Goal: Information Seeking & Learning: Learn about a topic

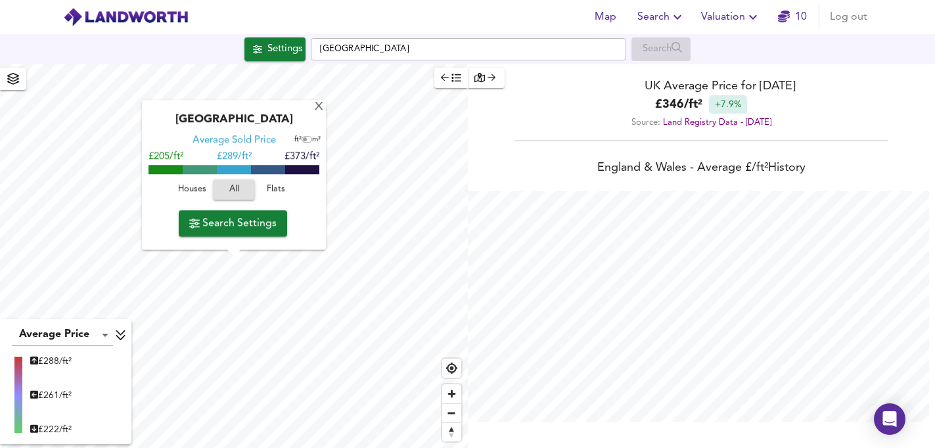
scroll to position [448, 935]
click at [453, 414] on span "Zoom out" at bounding box center [451, 413] width 19 height 18
click at [317, 106] on div "X" at bounding box center [319, 107] width 11 height 12
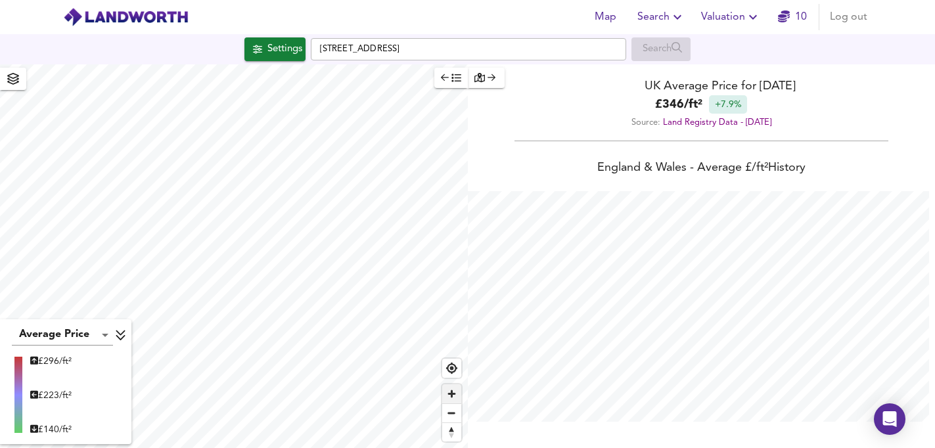
click at [450, 393] on span "Zoom in" at bounding box center [451, 394] width 19 height 19
click at [453, 394] on span "Zoom in" at bounding box center [451, 394] width 19 height 19
click at [327, 47] on div "Map Search Valuation [STREET_ADDRESS] Search Average Price landworth £ 354/ft² …" at bounding box center [467, 224] width 935 height 448
type input "3236"
click at [452, 394] on span "Zoom in" at bounding box center [451, 394] width 19 height 19
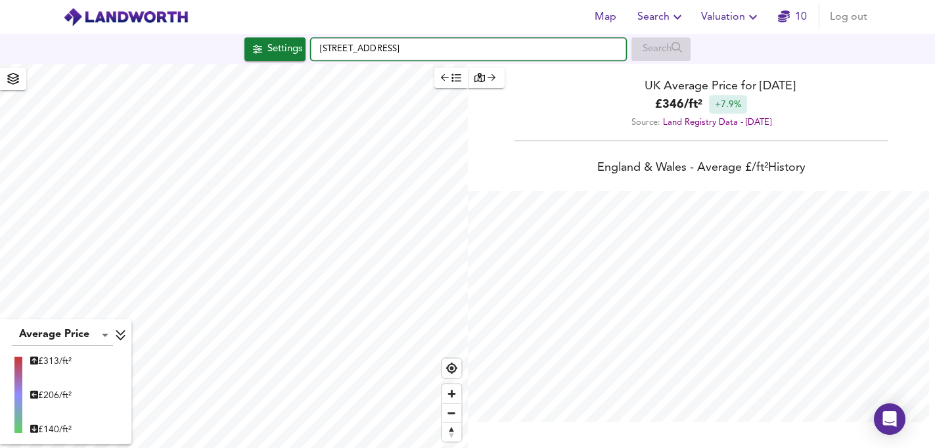
click at [511, 49] on input "[STREET_ADDRESS]" at bounding box center [469, 49] width 316 height 22
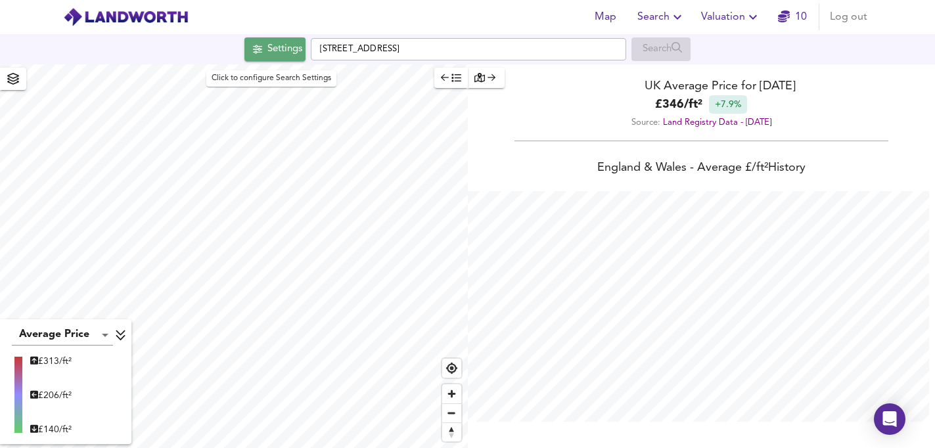
click at [286, 57] on div "Settings" at bounding box center [285, 49] width 35 height 17
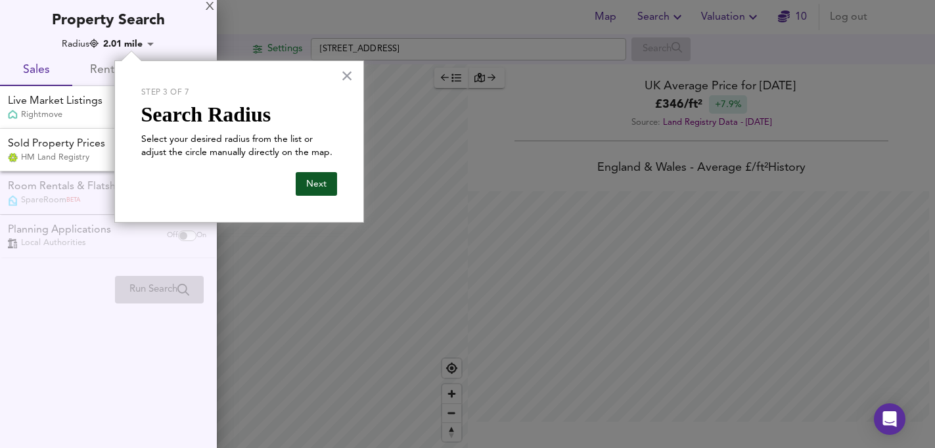
click at [315, 185] on button "Next" at bounding box center [316, 184] width 41 height 24
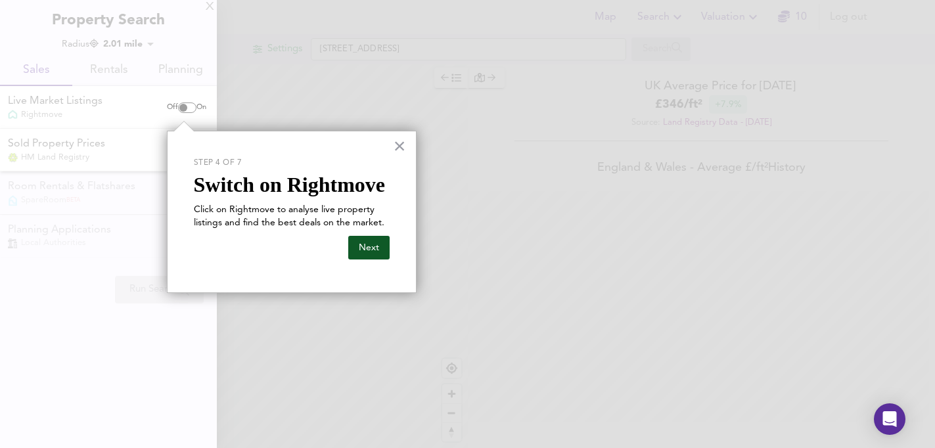
click at [375, 254] on button "Next" at bounding box center [368, 248] width 41 height 24
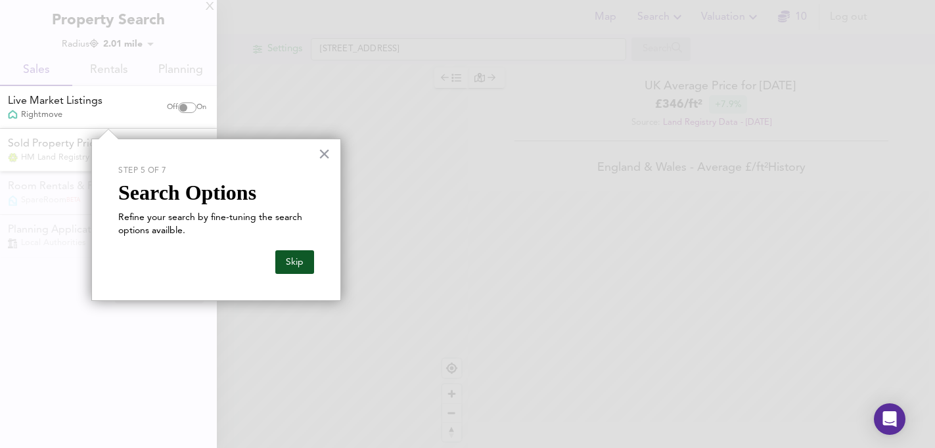
click at [301, 266] on button "Skip" at bounding box center [294, 262] width 39 height 24
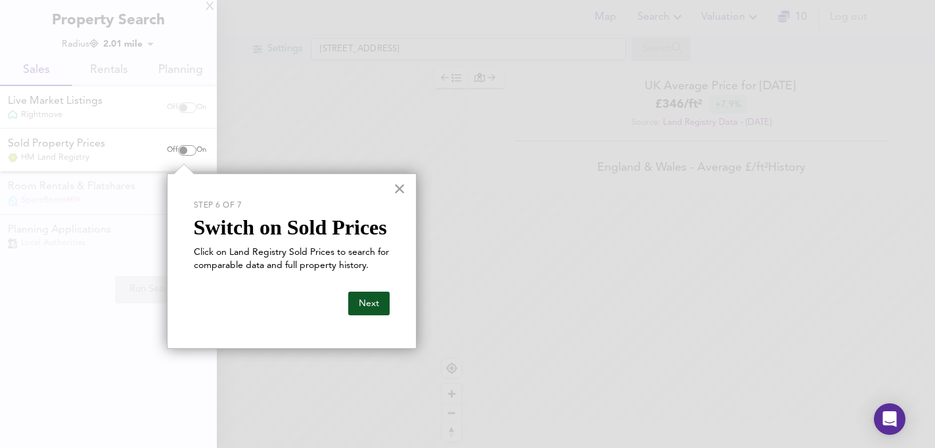
click at [366, 306] on button "Next" at bounding box center [368, 304] width 41 height 24
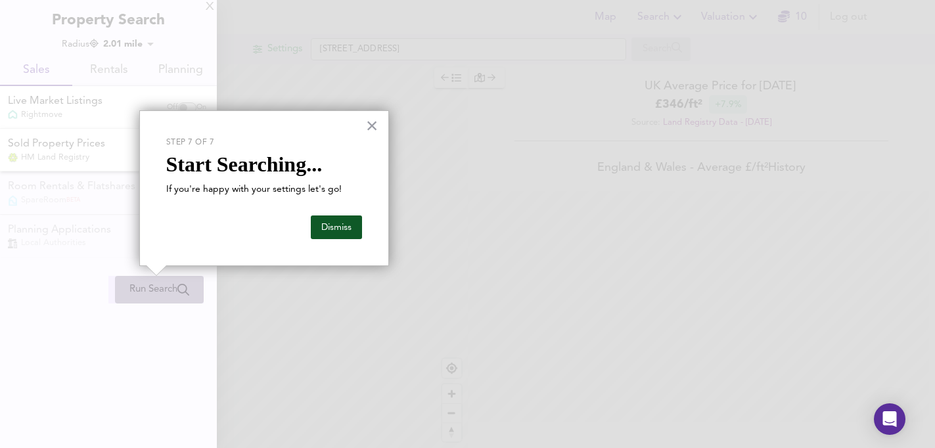
click at [344, 233] on button "Dismiss" at bounding box center [336, 228] width 51 height 24
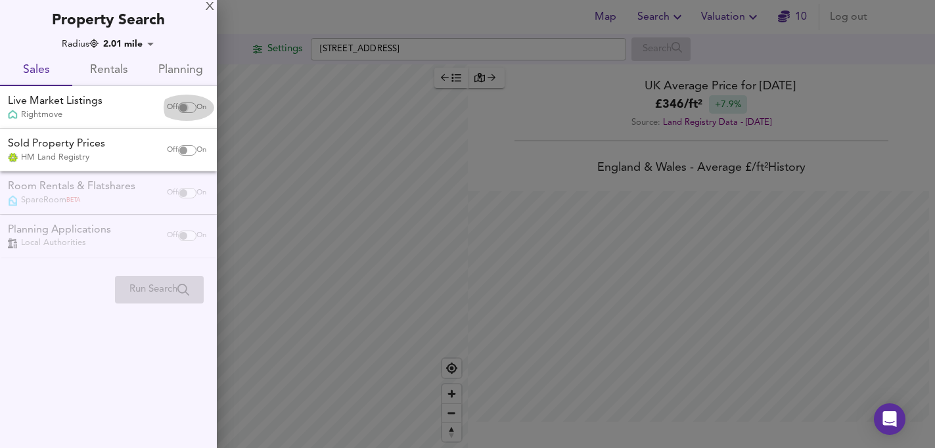
click at [177, 108] on input "checkbox" at bounding box center [184, 108] width 32 height 11
checkbox input "true"
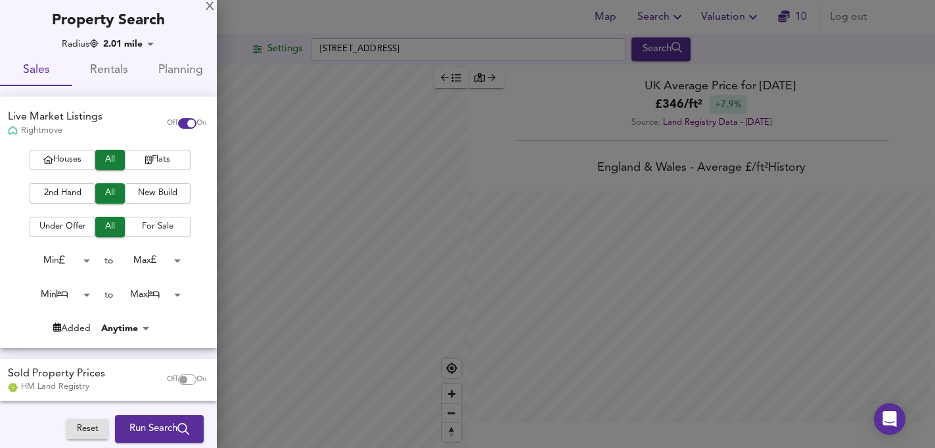
click at [79, 156] on span "Houses" at bounding box center [62, 160] width 53 height 15
click at [68, 197] on span "2nd Hand" at bounding box center [62, 193] width 53 height 15
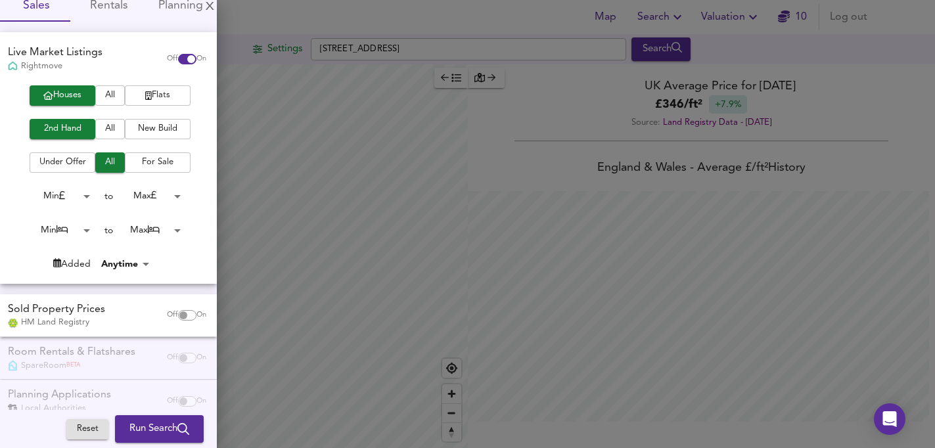
scroll to position [68, 0]
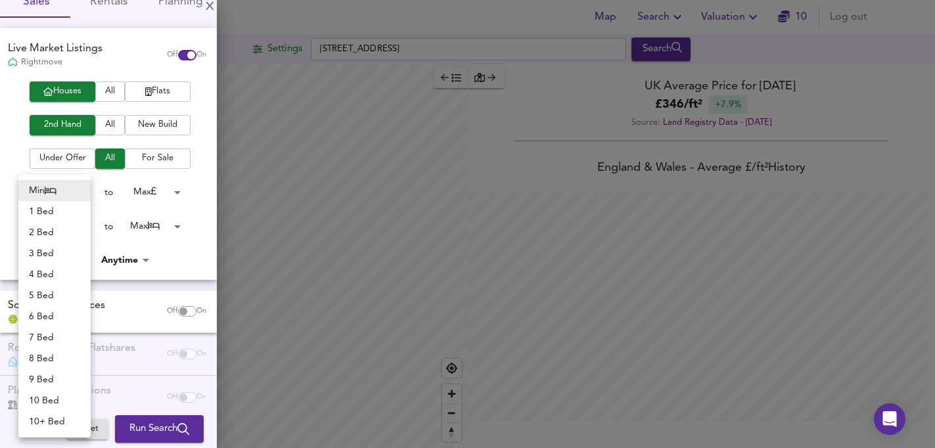
click at [80, 226] on body "Map Search Valuation 10 Log out Settings [GEOGRAPHIC_DATA] Search Average Price…" at bounding box center [467, 224] width 935 height 448
click at [66, 236] on li "2 Bed" at bounding box center [54, 232] width 72 height 21
type input "2"
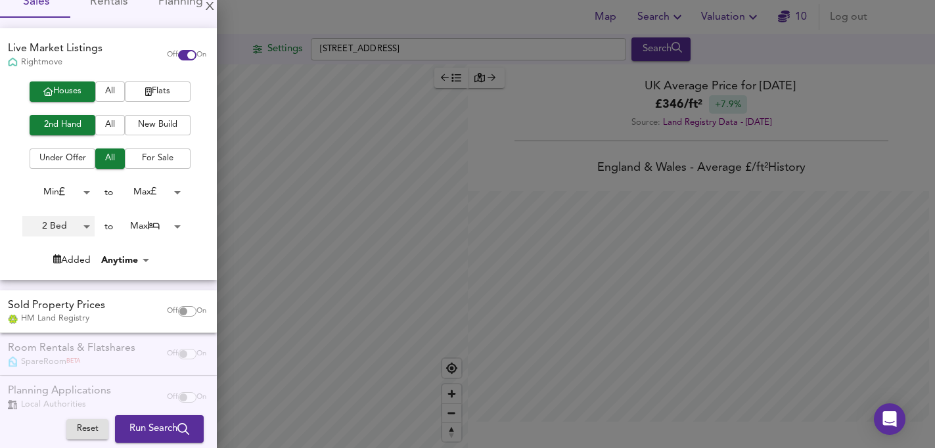
scroll to position [90, 0]
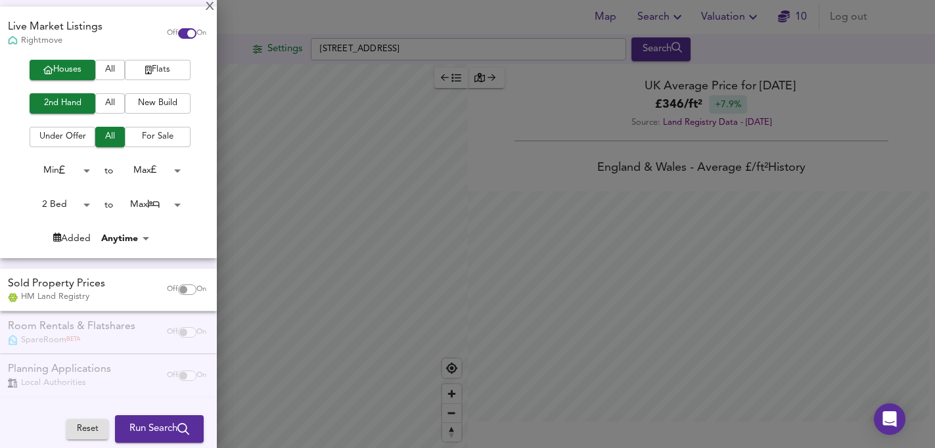
click at [174, 289] on input "checkbox" at bounding box center [184, 290] width 32 height 11
checkbox input "true"
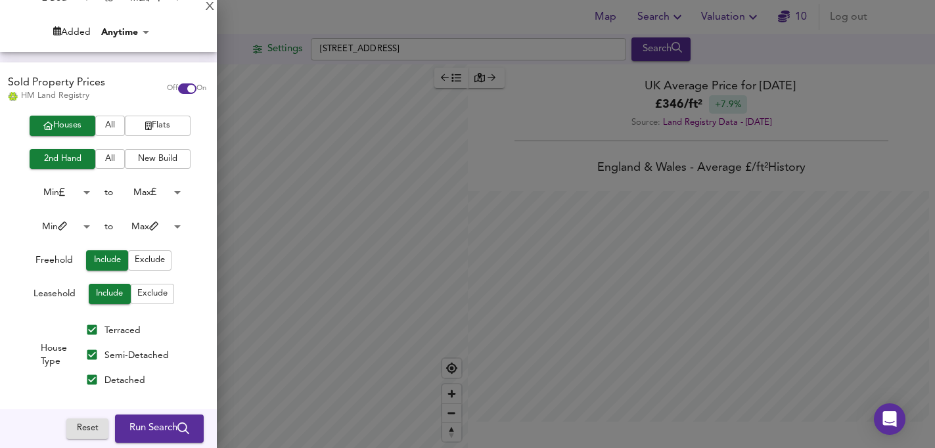
scroll to position [300, 0]
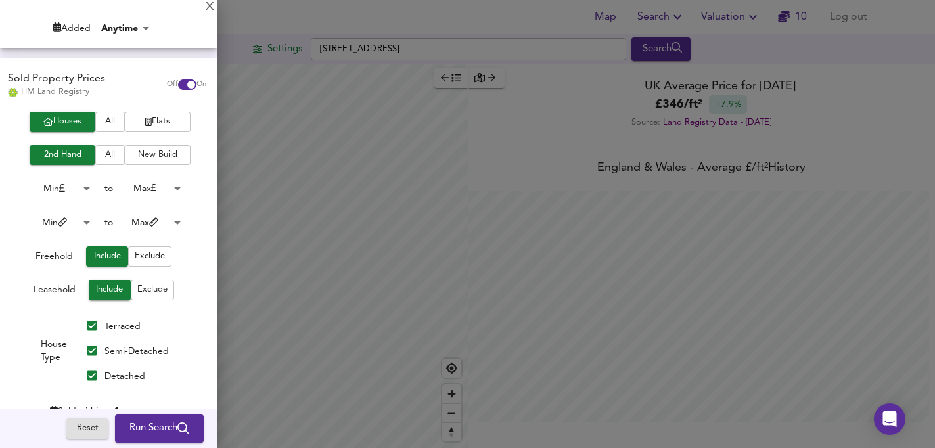
click at [156, 294] on span "Exclude" at bounding box center [152, 290] width 30 height 15
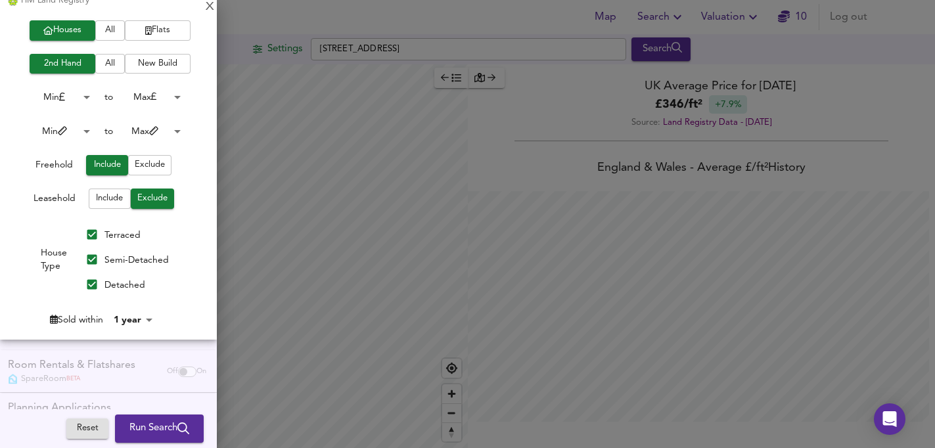
scroll to position [431, 0]
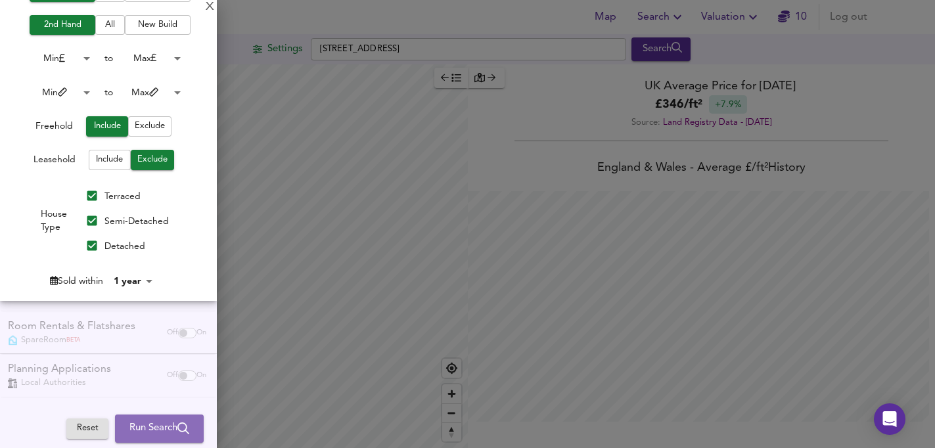
click at [147, 430] on span "Run Search" at bounding box center [159, 429] width 60 height 17
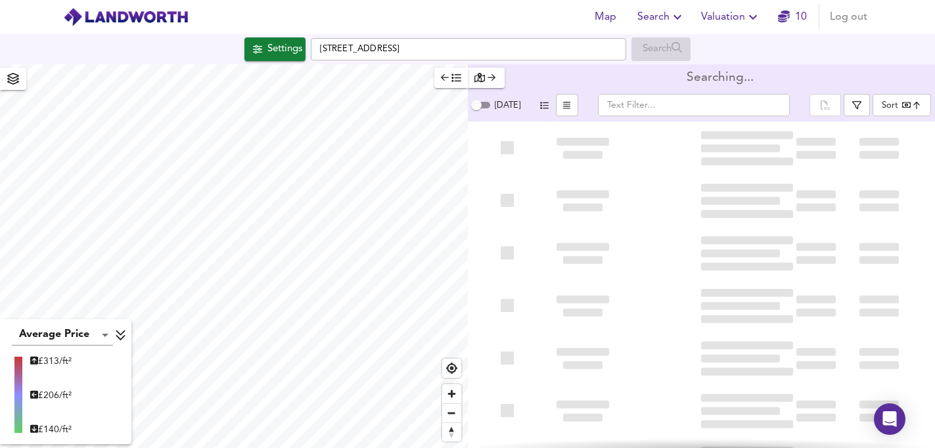
type input "bestdeal"
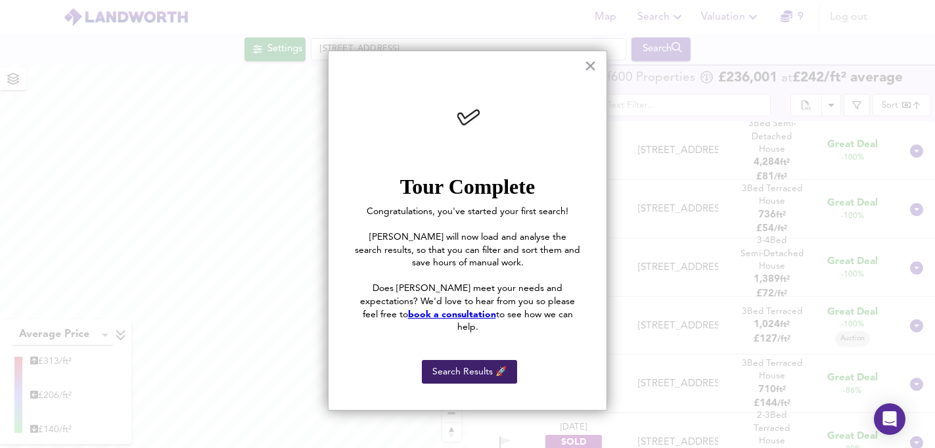
click at [473, 365] on button "Search Results 🚀" at bounding box center [469, 372] width 95 height 24
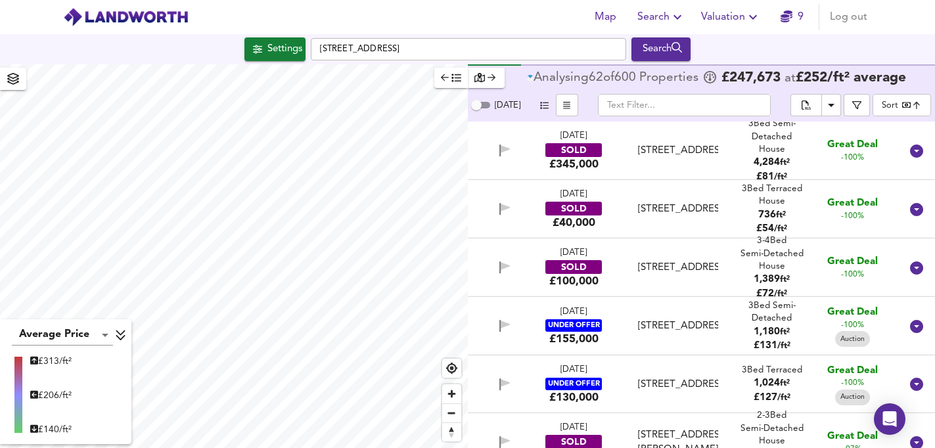
click at [482, 105] on input "[DATE]" at bounding box center [476, 105] width 47 height 16
checkbox input "true"
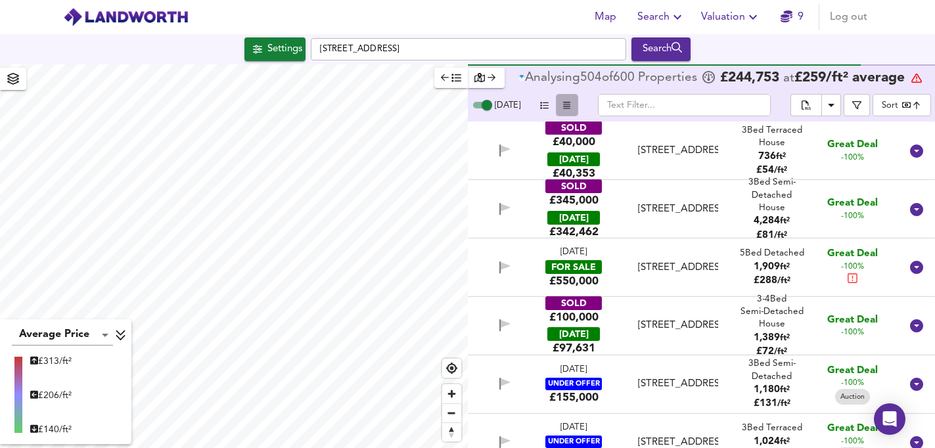
click at [563, 105] on icon "button" at bounding box center [566, 105] width 7 height 9
click at [855, 110] on button "button" at bounding box center [857, 105] width 26 height 22
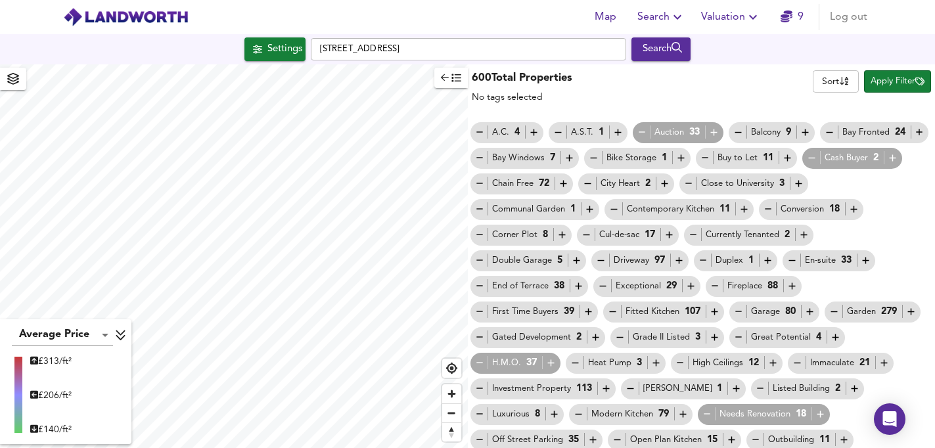
click at [674, 132] on div "Auction 33" at bounding box center [678, 133] width 83 height 14
click at [644, 133] on icon "button" at bounding box center [642, 132] width 11 height 11
click at [689, 132] on div "Auction 33" at bounding box center [678, 133] width 83 height 14
click at [715, 134] on icon "button" at bounding box center [714, 132] width 11 height 11
click at [638, 134] on icon "button" at bounding box center [642, 132] width 11 height 11
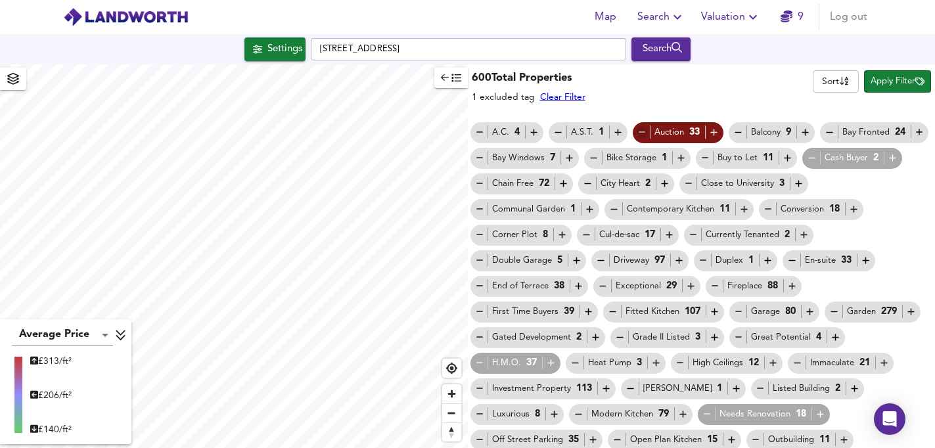
click at [638, 133] on icon "button" at bounding box center [642, 132] width 11 height 11
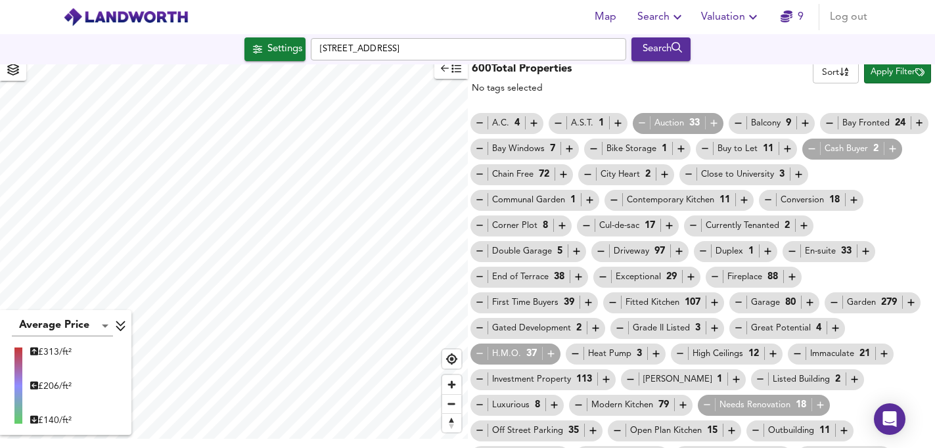
click at [843, 156] on div "Cash Buyer 2" at bounding box center [853, 149] width 100 height 21
click at [841, 147] on div "Cash Buyer 2" at bounding box center [853, 149] width 92 height 14
click at [891, 149] on icon "button" at bounding box center [893, 149] width 7 height 7
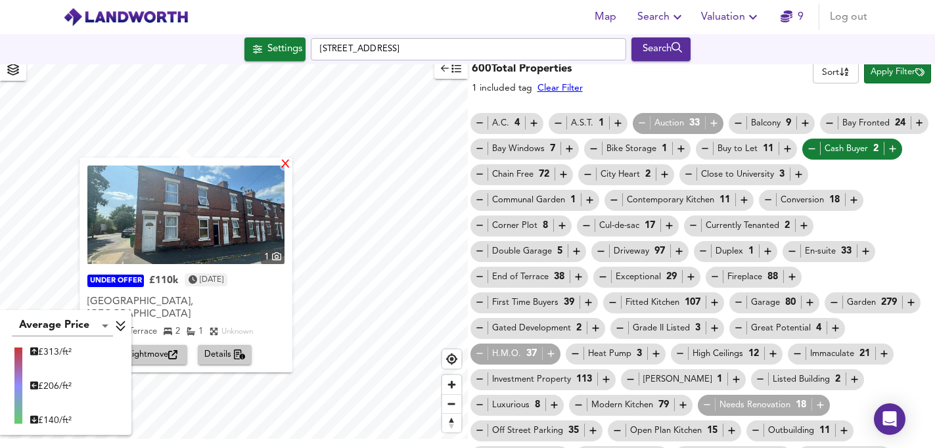
click at [280, 168] on div "X" at bounding box center [285, 165] width 11 height 12
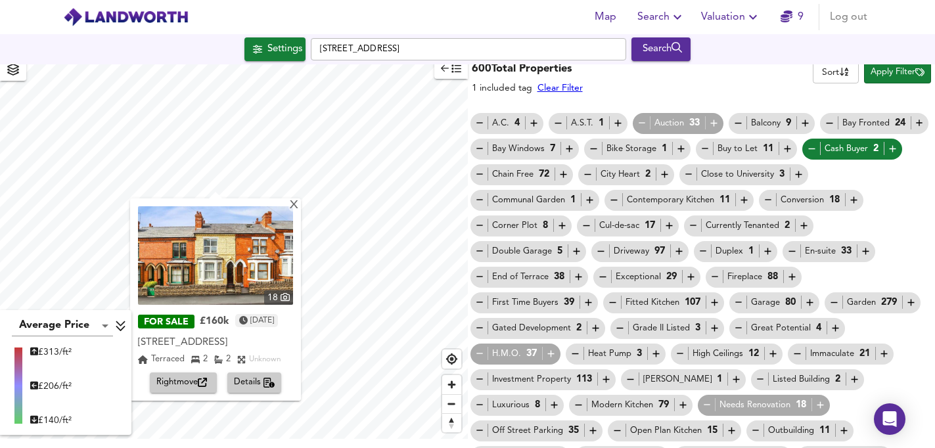
click at [124, 328] on icon at bounding box center [120, 326] width 9 height 11
click at [198, 284] on img at bounding box center [215, 255] width 155 height 99
click at [809, 149] on icon "button" at bounding box center [812, 148] width 11 height 11
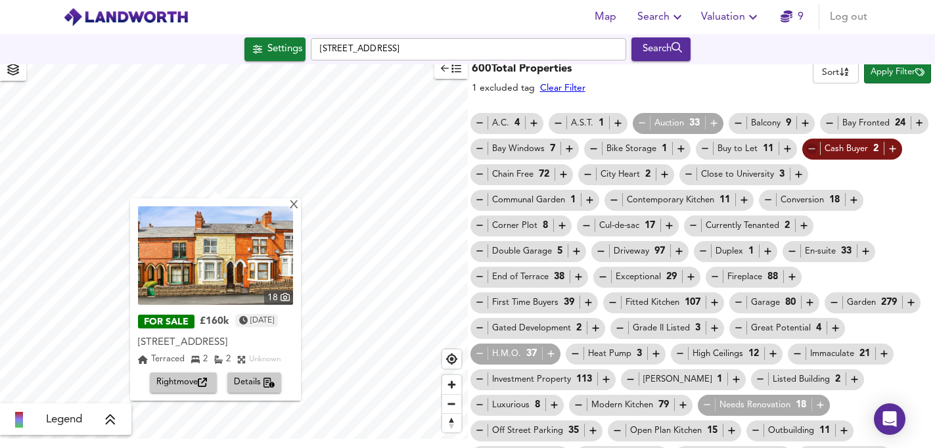
click at [809, 149] on icon "button" at bounding box center [812, 148] width 11 height 11
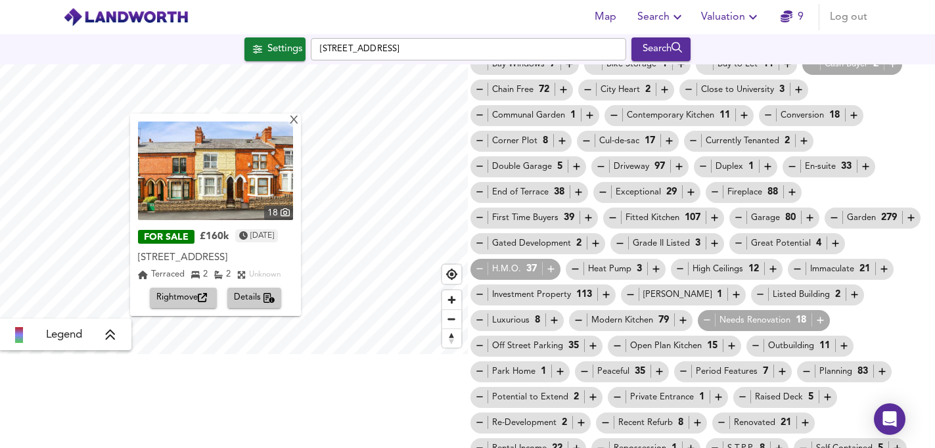
scroll to position [103, 0]
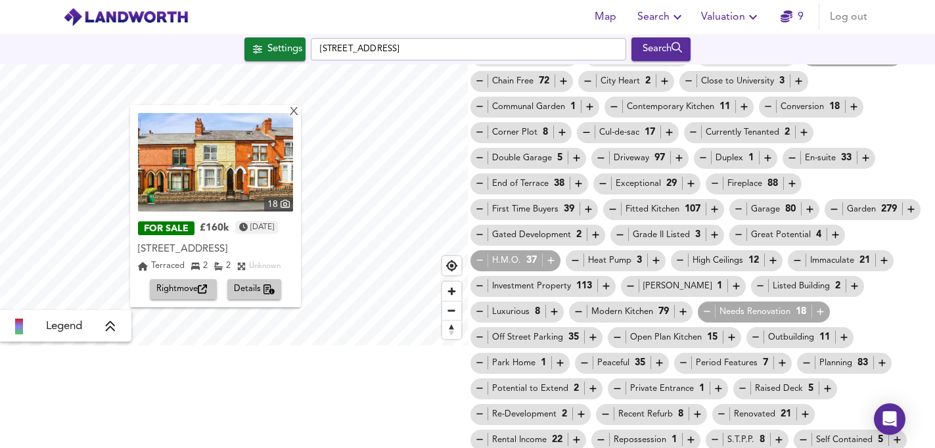
click at [549, 158] on div "Double Garage 5" at bounding box center [529, 158] width 108 height 14
click at [573, 160] on icon "button" at bounding box center [576, 158] width 11 height 11
click at [300, 114] on div "X" at bounding box center [294, 112] width 11 height 12
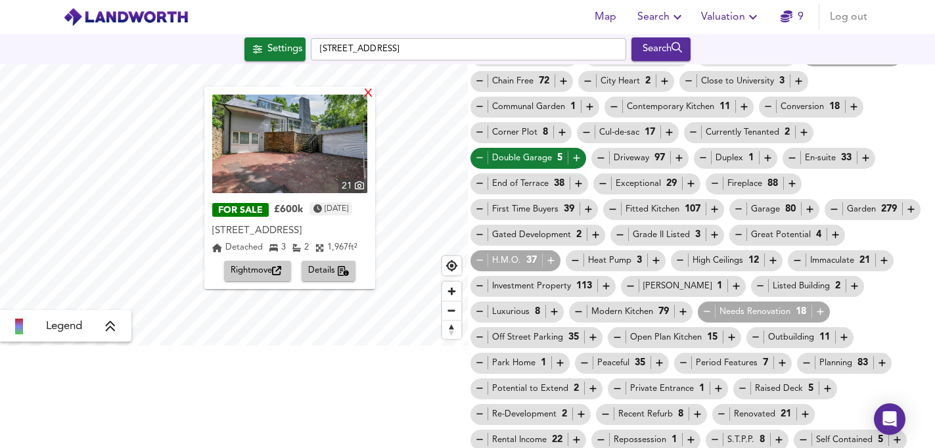
click at [374, 94] on div "X" at bounding box center [368, 94] width 11 height 12
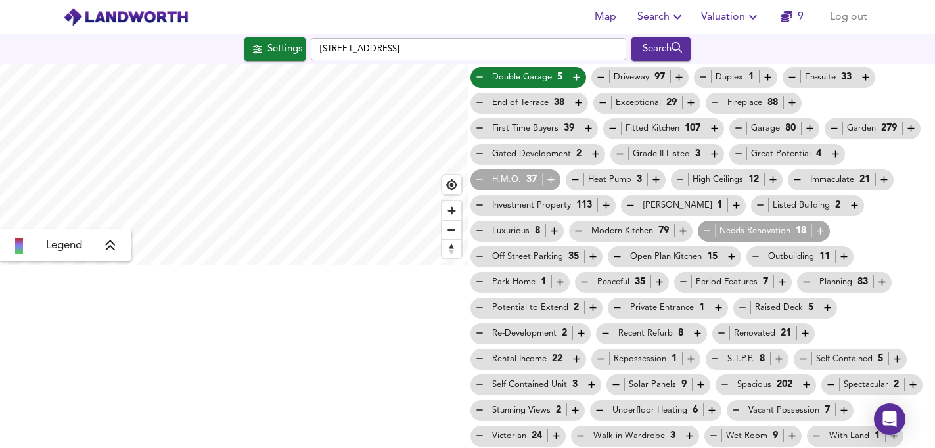
scroll to position [0, 0]
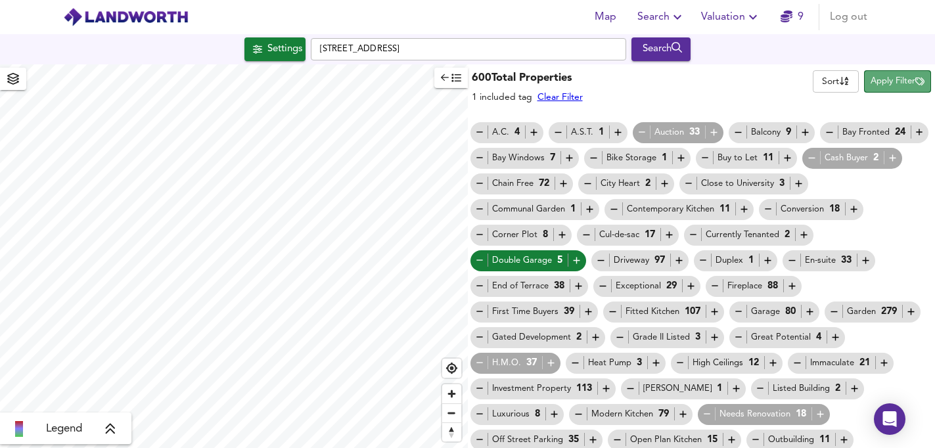
click at [891, 83] on span "Apply Filter" at bounding box center [898, 81] width 54 height 15
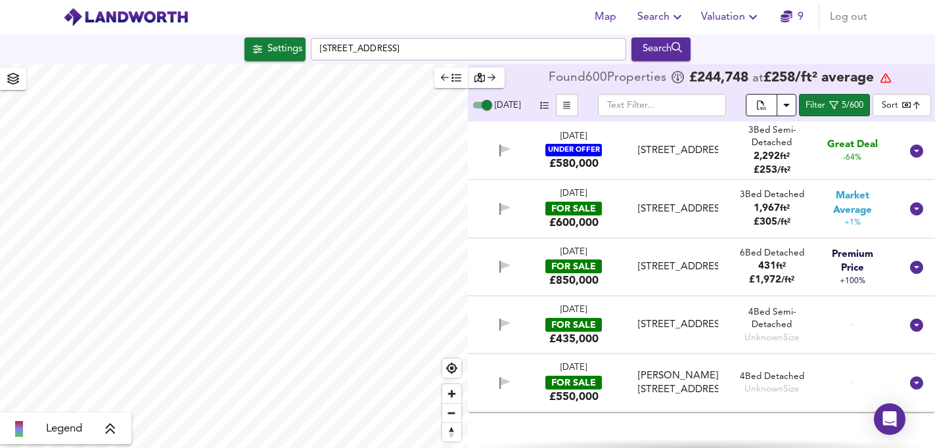
click at [784, 108] on icon "Download Results" at bounding box center [787, 105] width 16 height 16
click at [784, 106] on icon "Download Results" at bounding box center [787, 105] width 16 height 16
click at [903, 110] on body "Map Search Valuation 9 Log out Settings [GEOGRAPHIC_DATA] Search Legend Found 6…" at bounding box center [467, 224] width 935 height 448
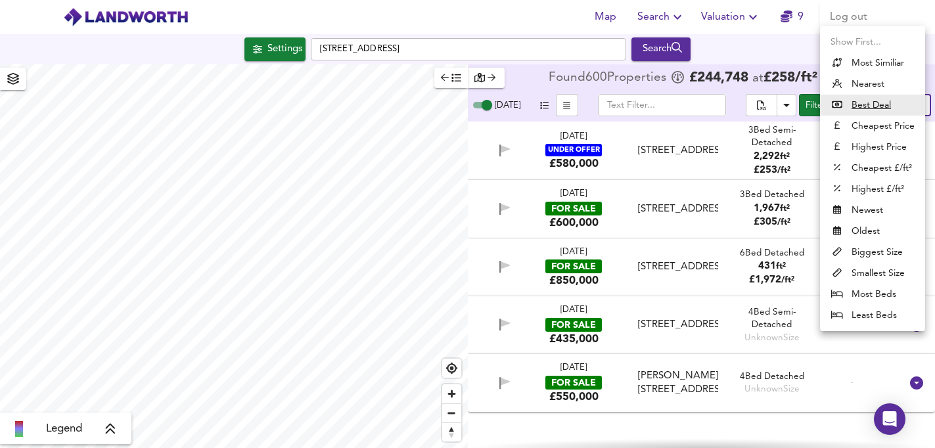
click at [875, 128] on li "Cheapest Price" at bounding box center [872, 126] width 105 height 21
type input "cheapest"
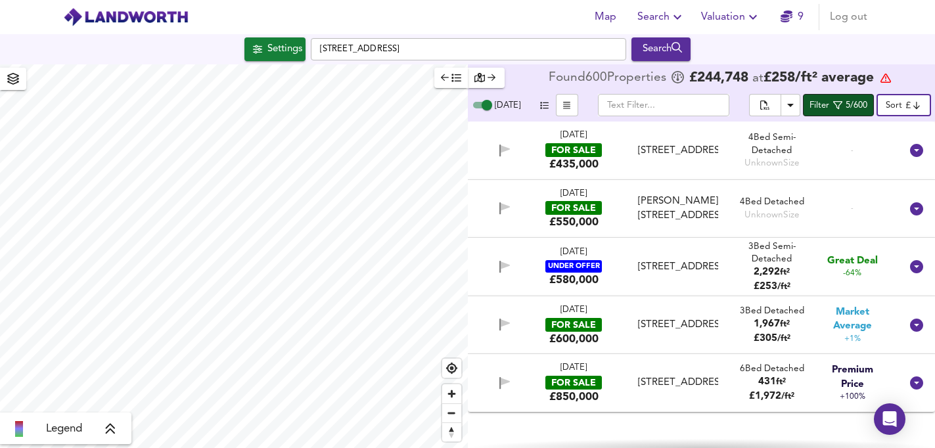
click at [822, 111] on div "Filter" at bounding box center [820, 106] width 20 height 15
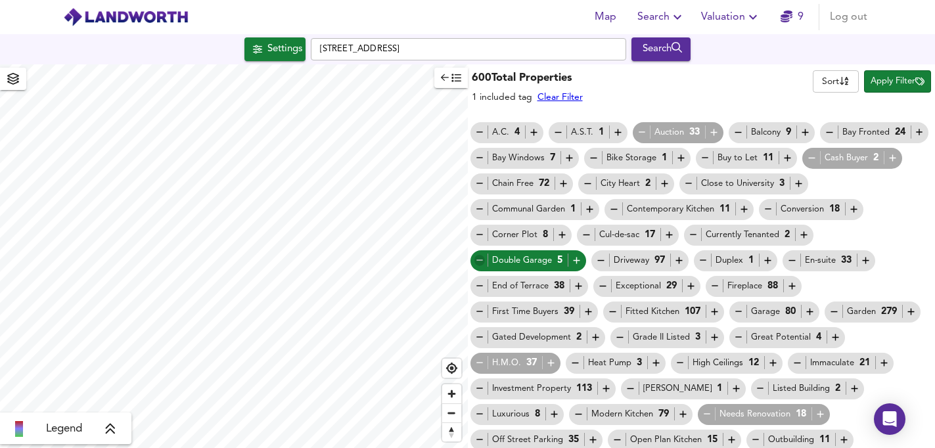
click at [483, 261] on icon "button" at bounding box center [480, 260] width 11 height 11
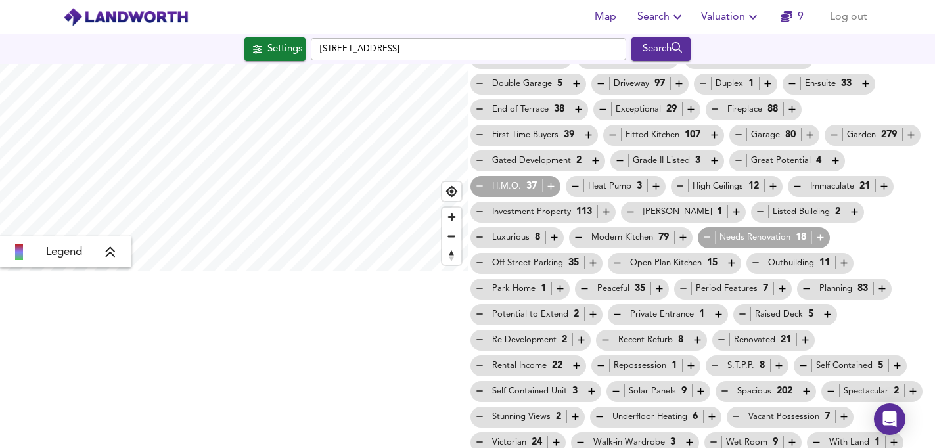
scroll to position [181, 0]
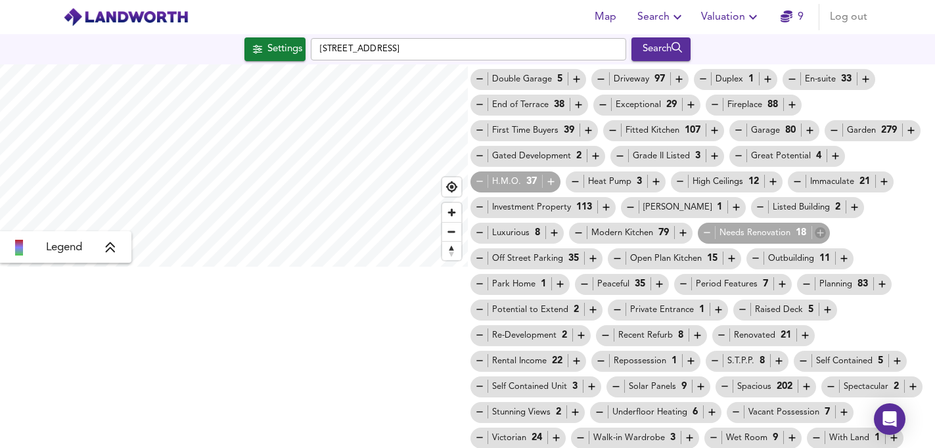
click at [815, 232] on icon "button" at bounding box center [820, 232] width 11 height 11
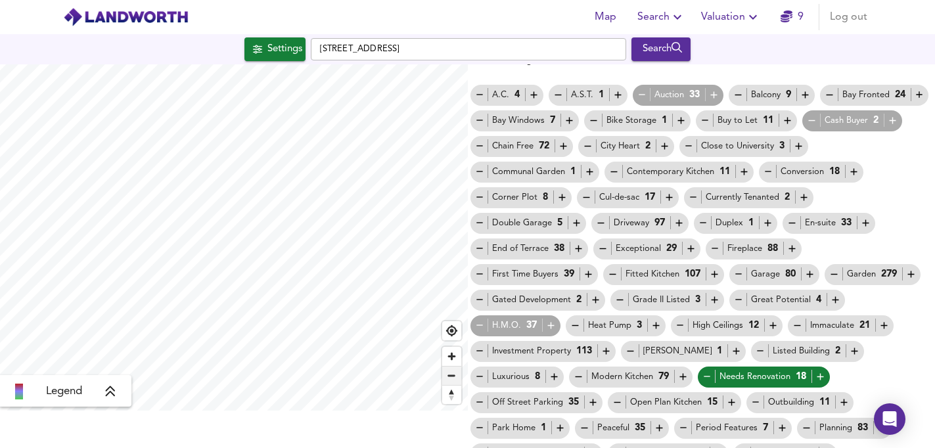
scroll to position [35, 0]
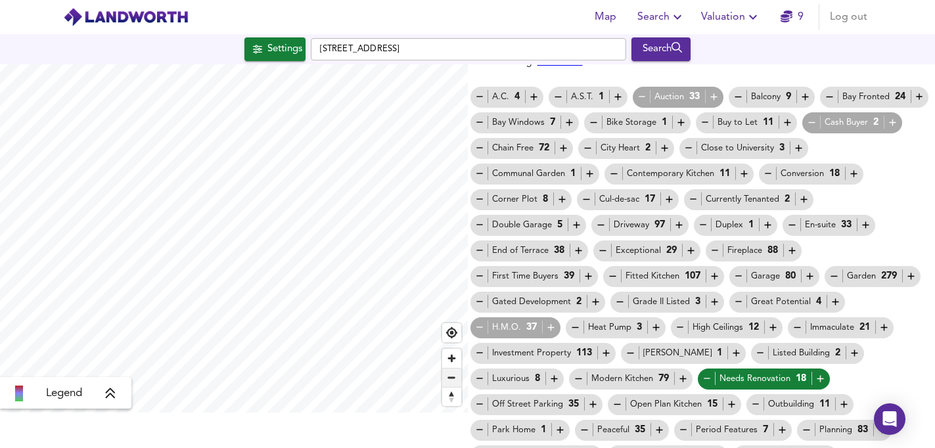
click at [454, 381] on span "Zoom out" at bounding box center [451, 378] width 19 height 18
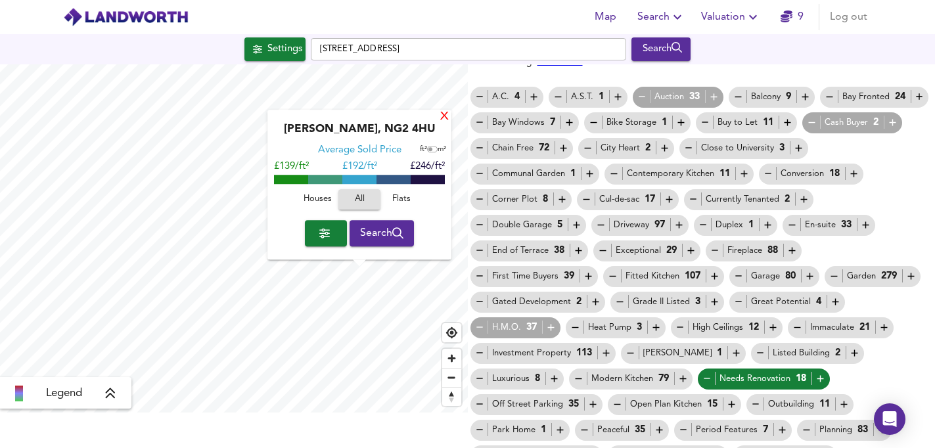
click at [442, 116] on div "X" at bounding box center [444, 117] width 11 height 12
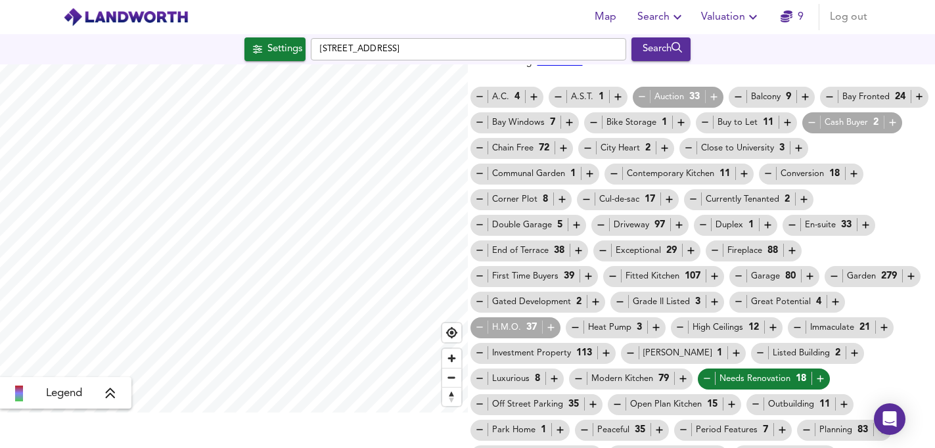
scroll to position [0, 0]
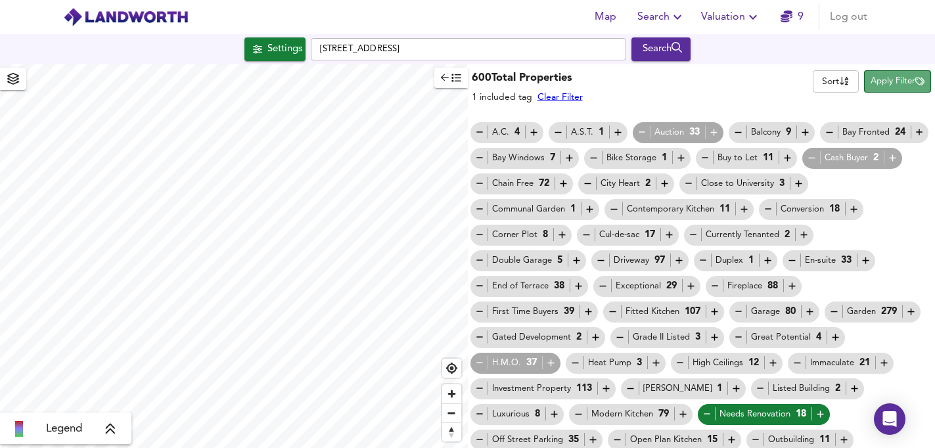
click at [882, 79] on span "Apply Filter" at bounding box center [898, 81] width 54 height 15
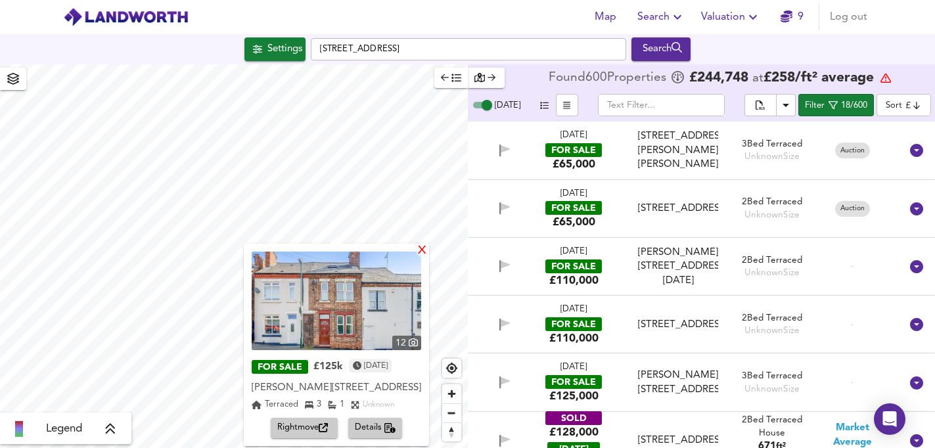
click at [428, 250] on div "X" at bounding box center [422, 251] width 11 height 12
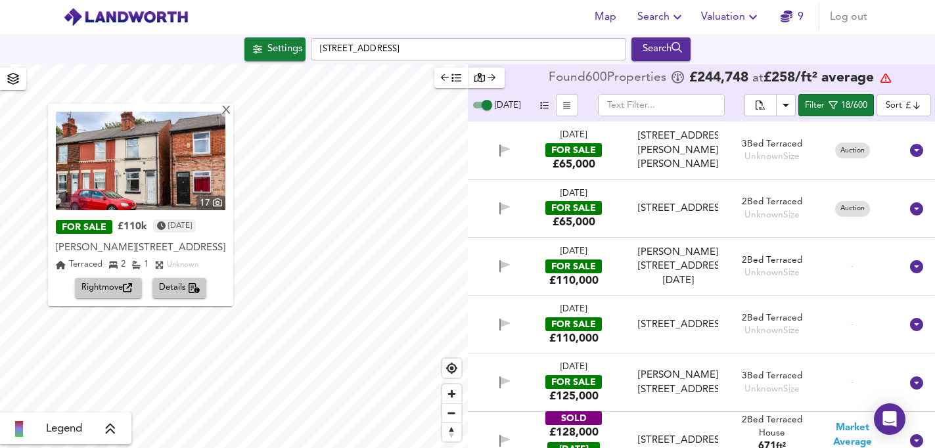
click at [179, 290] on span "Details" at bounding box center [179, 288] width 41 height 15
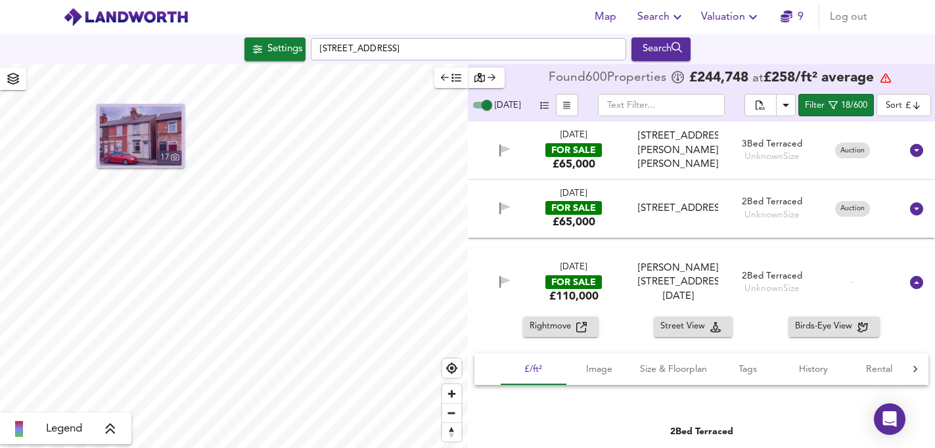
click at [148, 141] on img "button" at bounding box center [141, 135] width 82 height 59
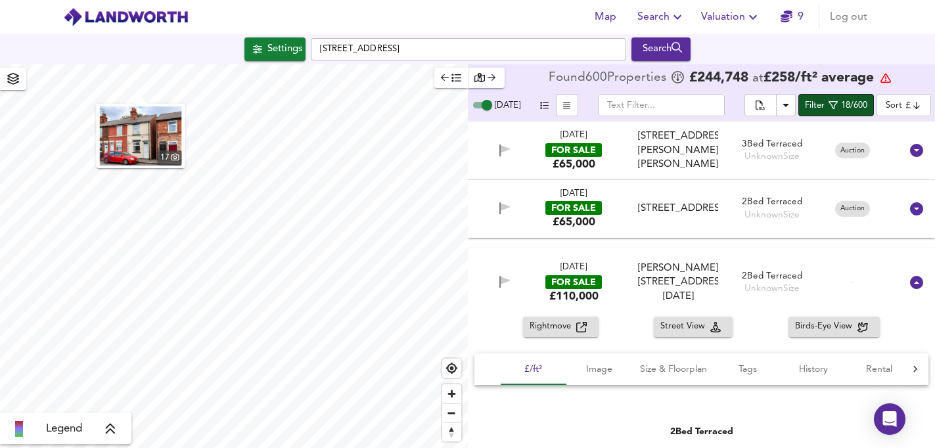
click at [853, 107] on div "18/600" at bounding box center [854, 106] width 26 height 15
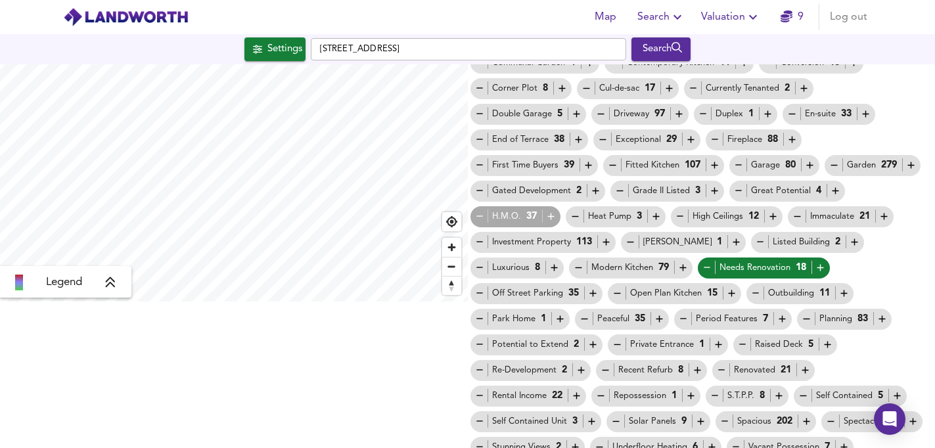
scroll to position [183, 0]
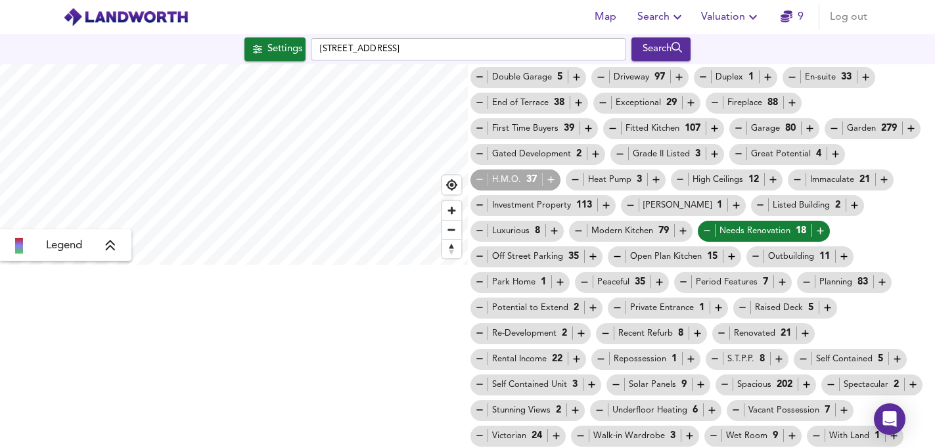
click at [572, 205] on div "Investment Property 113" at bounding box center [544, 206] width 138 height 14
click at [607, 206] on icon "button" at bounding box center [606, 205] width 11 height 11
click at [481, 208] on icon "button" at bounding box center [480, 205] width 11 height 11
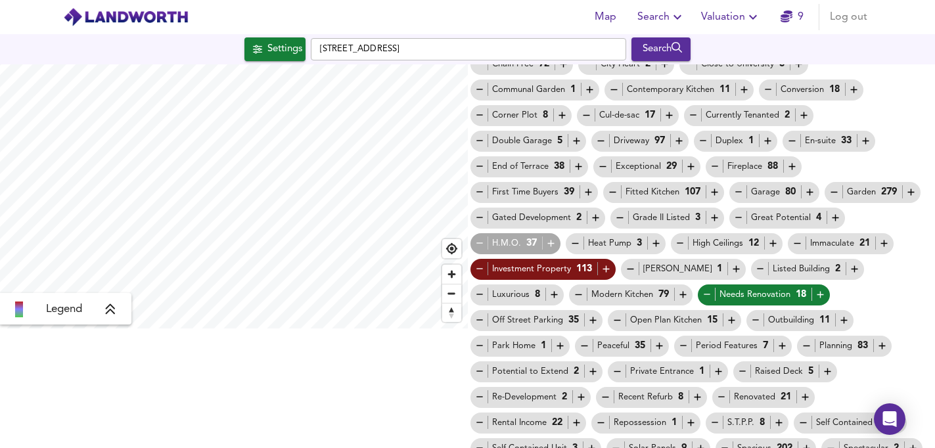
scroll to position [111, 0]
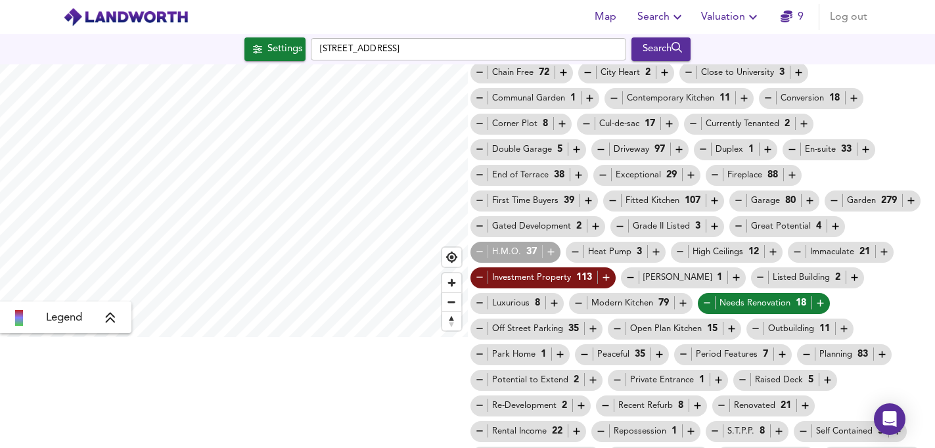
drag, startPoint x: 360, startPoint y: 364, endPoint x: 359, endPoint y: 390, distance: 26.3
click at [359, 390] on div "17 Legend 600 Total Properties 1 included tag Clear Filter | 1 excluded tag Cle…" at bounding box center [467, 256] width 935 height 384
click at [449, 303] on span "Zoom out" at bounding box center [451, 302] width 19 height 18
click at [449, 283] on span "Zoom in" at bounding box center [451, 282] width 19 height 19
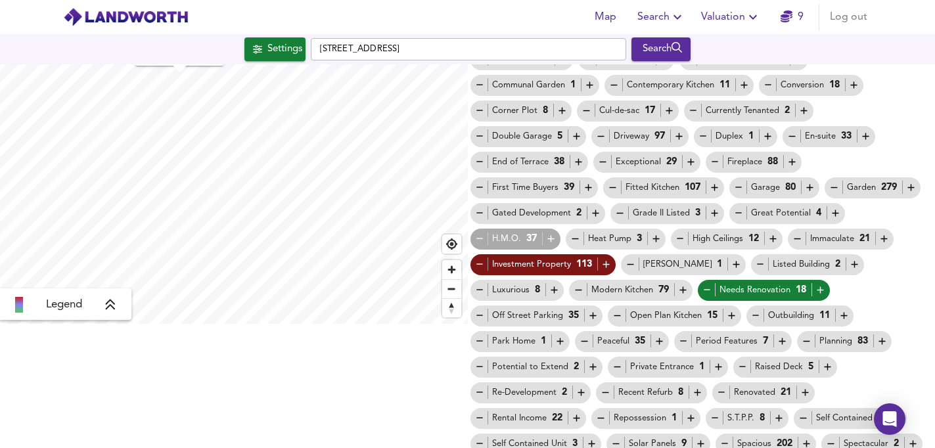
scroll to position [0, 0]
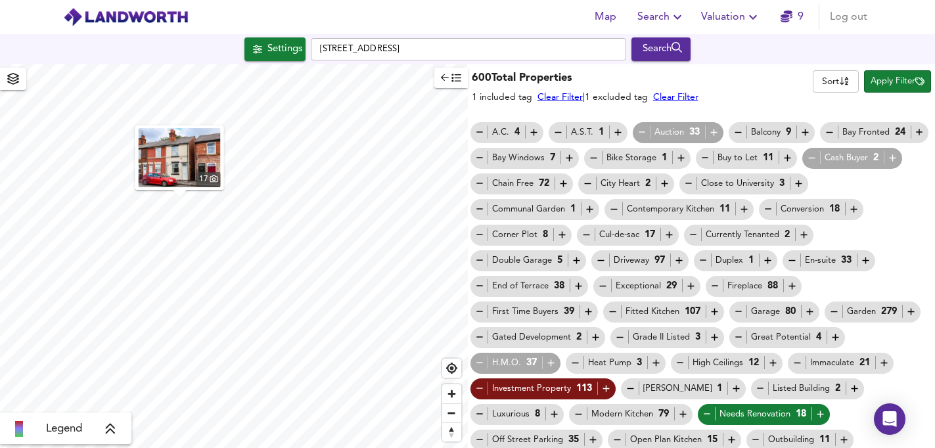
click at [677, 133] on div "Auction 33" at bounding box center [678, 133] width 83 height 14
click at [643, 133] on icon "button" at bounding box center [642, 132] width 11 height 11
click at [479, 390] on icon "button" at bounding box center [480, 388] width 11 height 11
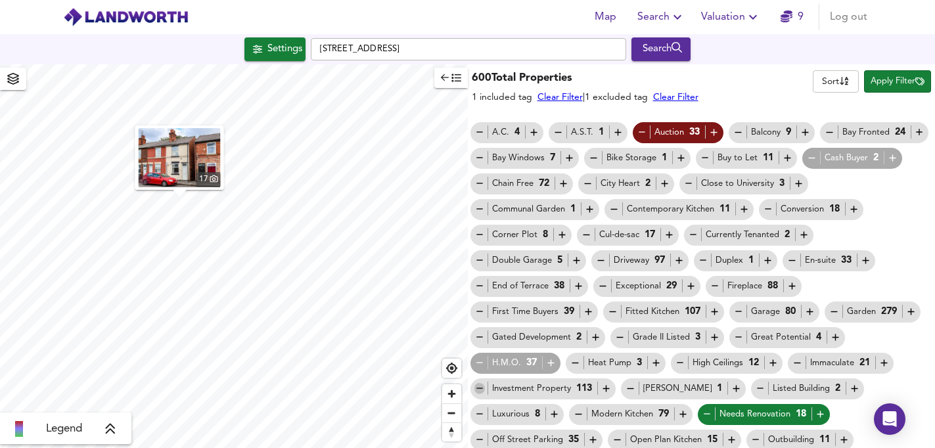
click at [479, 390] on icon "button" at bounding box center [480, 388] width 11 height 11
click at [661, 132] on div "Auction 33" at bounding box center [678, 133] width 83 height 14
click at [715, 133] on icon "button" at bounding box center [714, 132] width 7 height 7
click at [640, 131] on icon "button" at bounding box center [642, 132] width 11 height 11
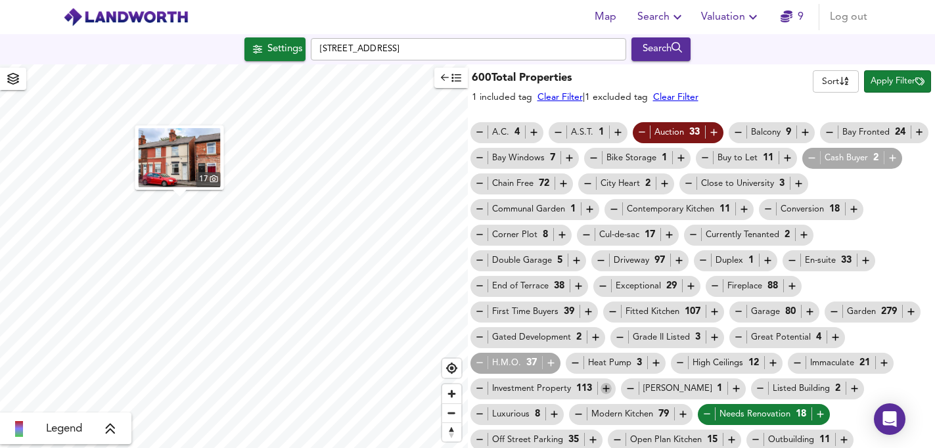
click at [604, 386] on icon "button" at bounding box center [606, 388] width 11 height 11
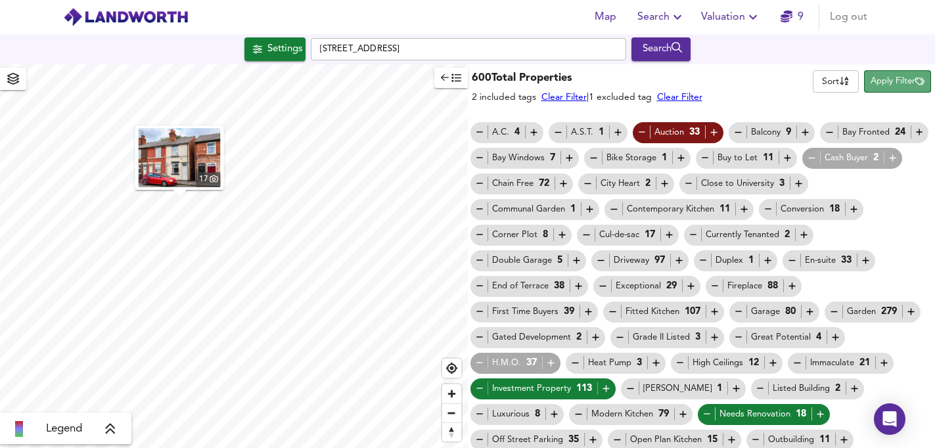
click at [875, 82] on span "Apply Filter" at bounding box center [898, 81] width 54 height 15
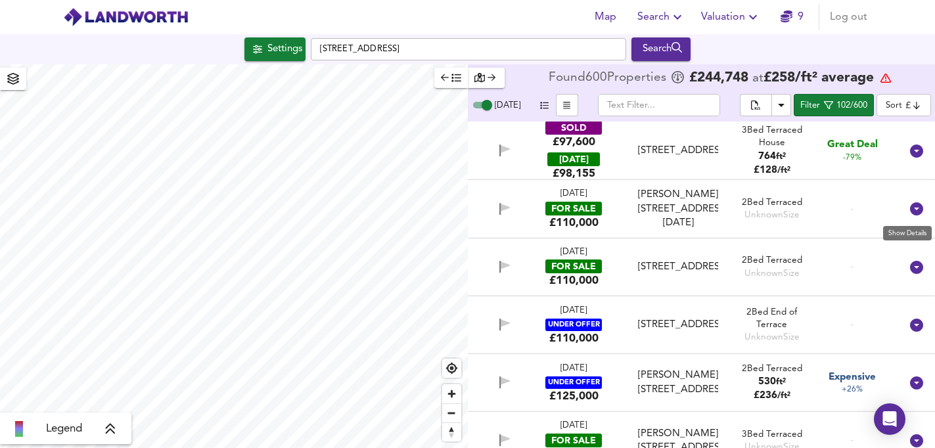
click at [912, 208] on icon at bounding box center [917, 209] width 16 height 16
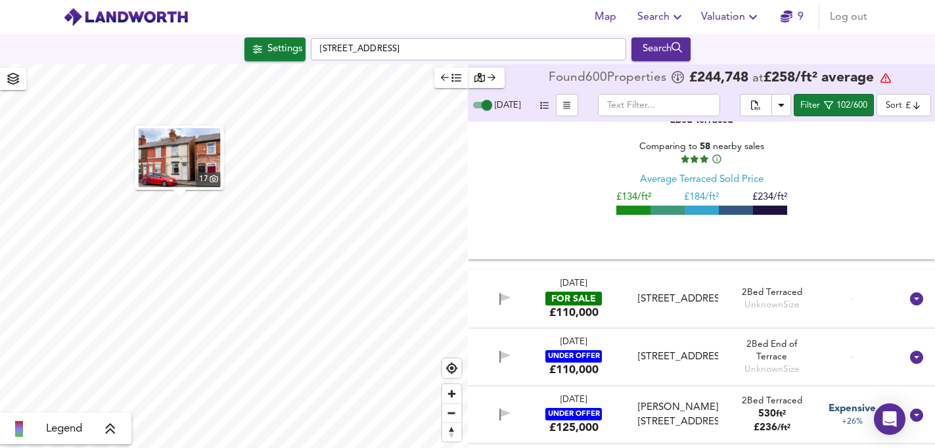
scroll to position [255, 0]
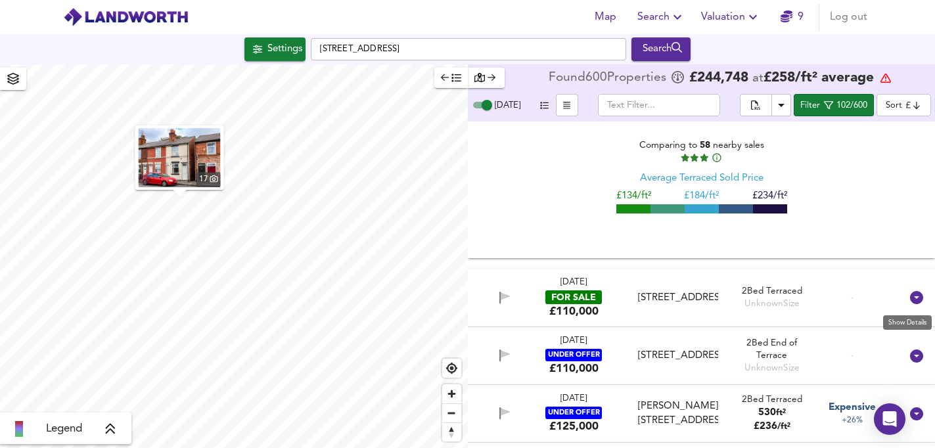
click at [909, 297] on icon at bounding box center [917, 298] width 16 height 16
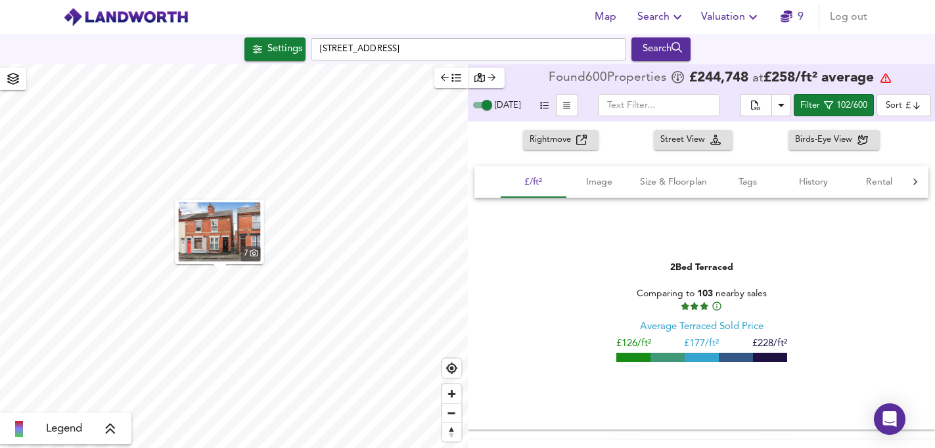
scroll to position [463, 0]
click at [215, 235] on img "button" at bounding box center [220, 231] width 82 height 59
click at [877, 183] on span "Rental" at bounding box center [880, 182] width 50 height 16
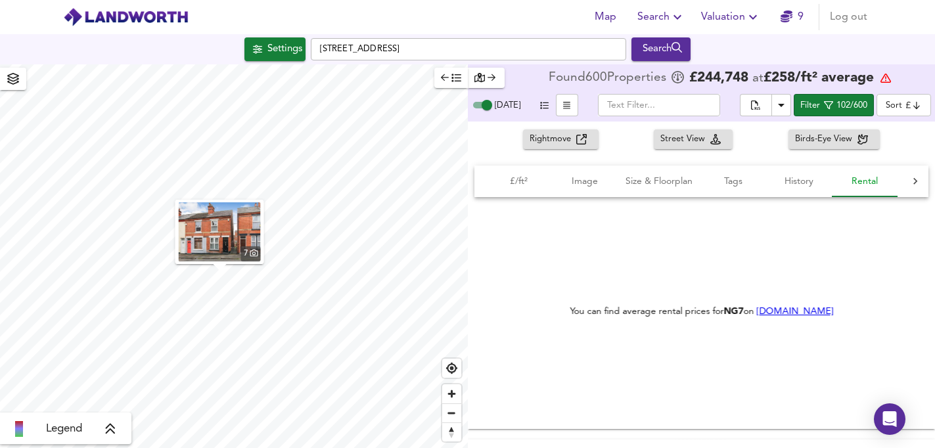
scroll to position [0, 16]
click at [802, 184] on span "History" at bounding box center [797, 182] width 50 height 16
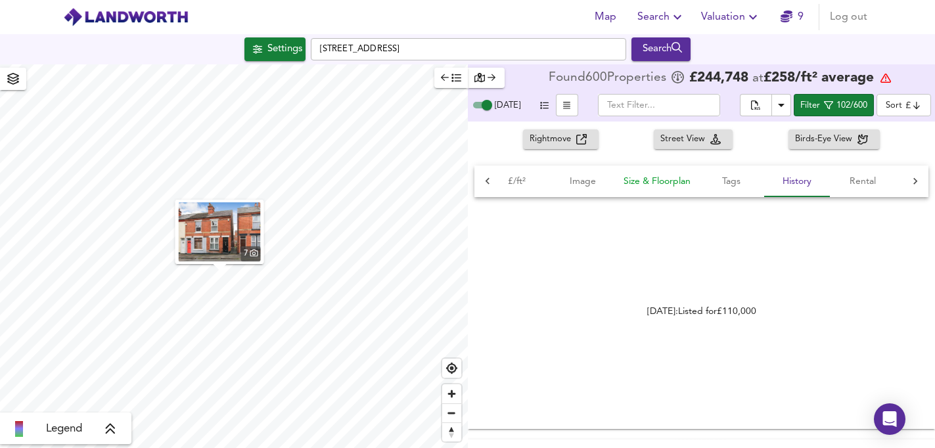
click at [640, 185] on span "Size & Floorplan" at bounding box center [657, 182] width 67 height 16
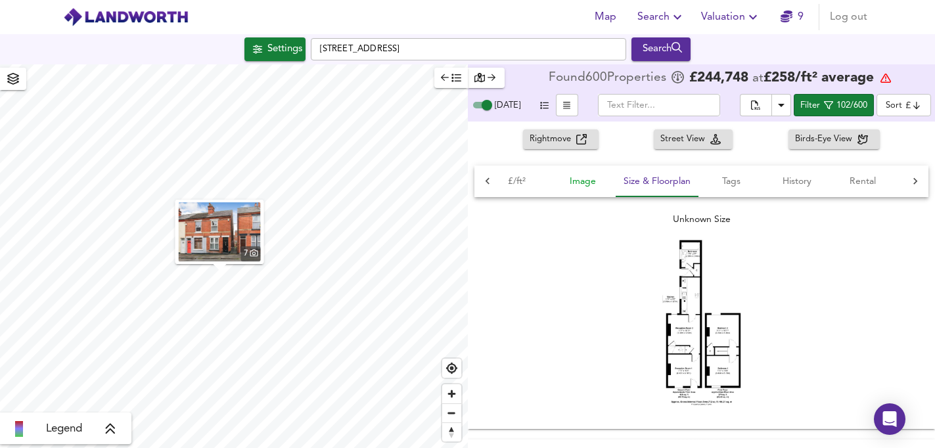
click at [586, 181] on span "Image" at bounding box center [583, 182] width 50 height 16
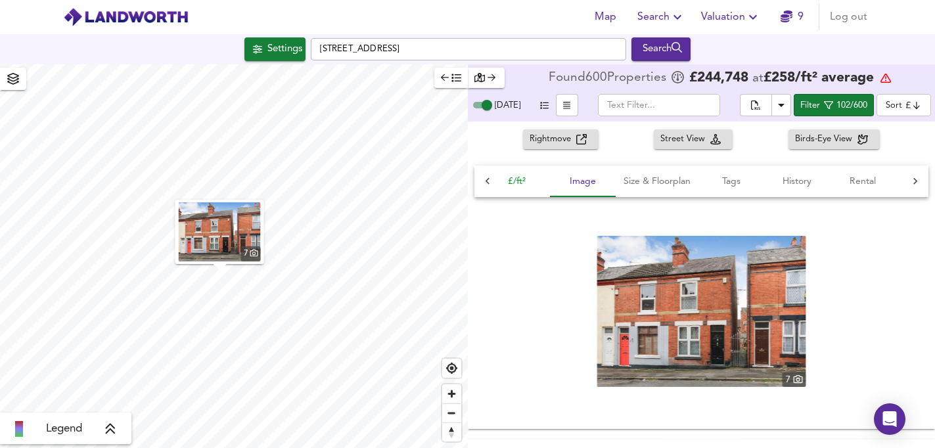
click at [519, 181] on span "£/ft²" at bounding box center [517, 182] width 50 height 16
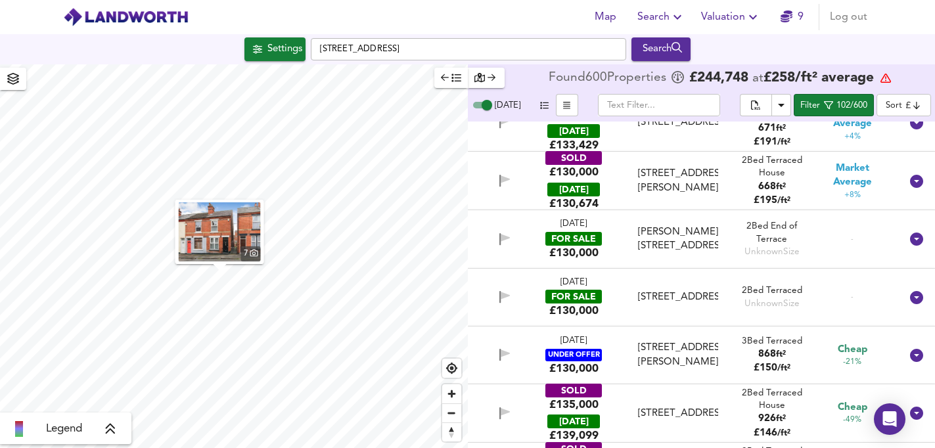
scroll to position [1005, 0]
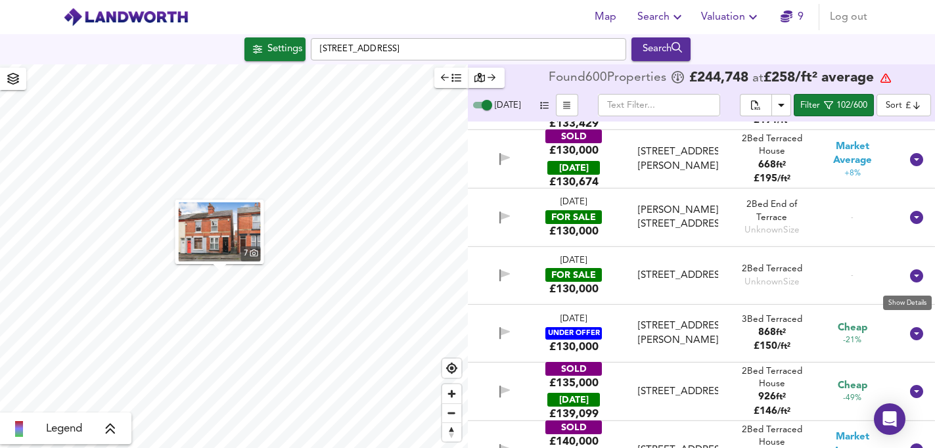
click at [909, 279] on icon at bounding box center [917, 276] width 16 height 16
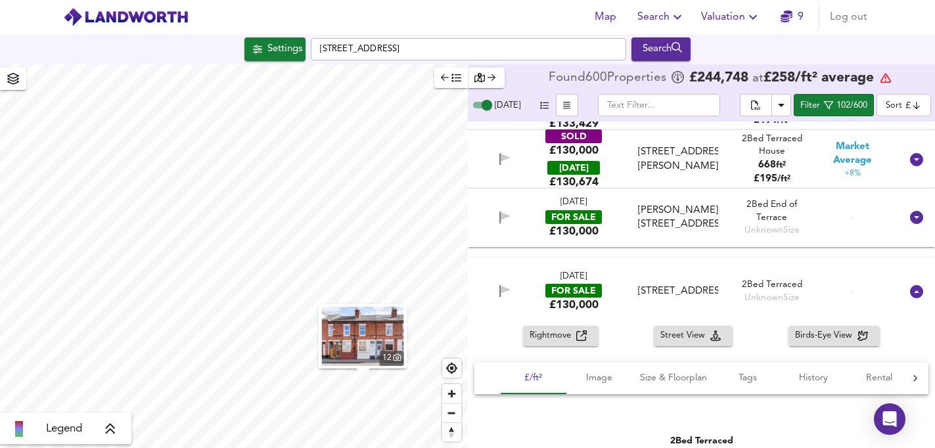
click at [359, 345] on img "button" at bounding box center [363, 336] width 82 height 59
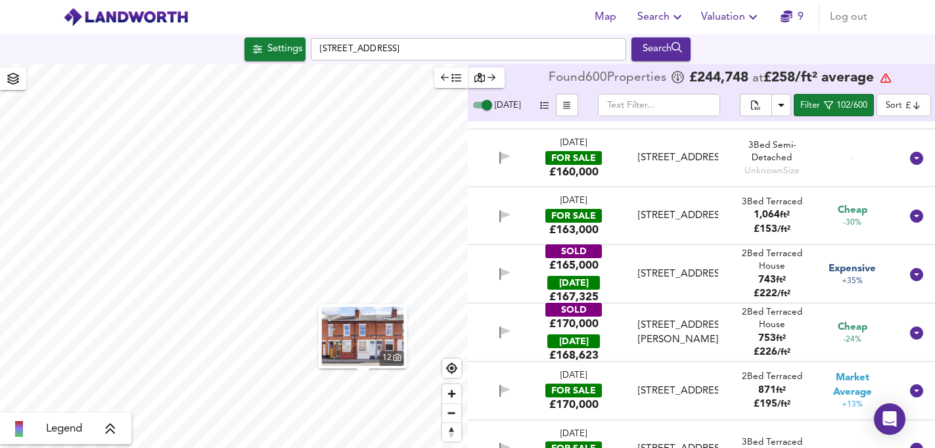
scroll to position [2577, 0]
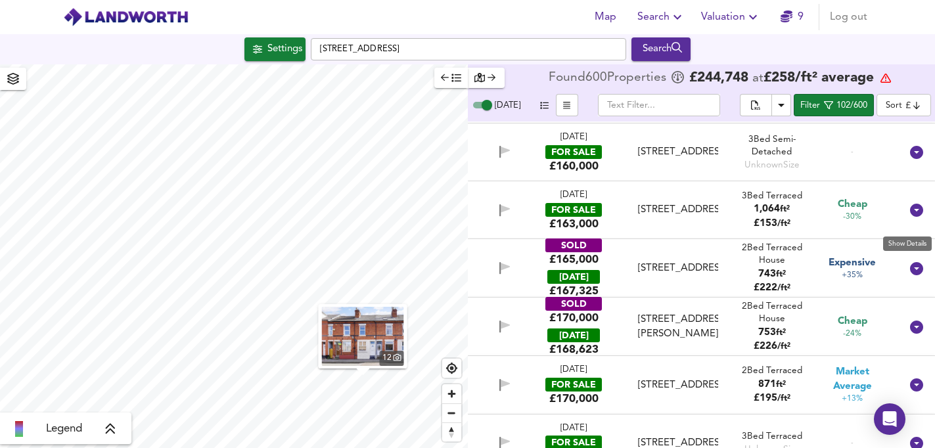
click at [910, 217] on icon at bounding box center [916, 210] width 13 height 13
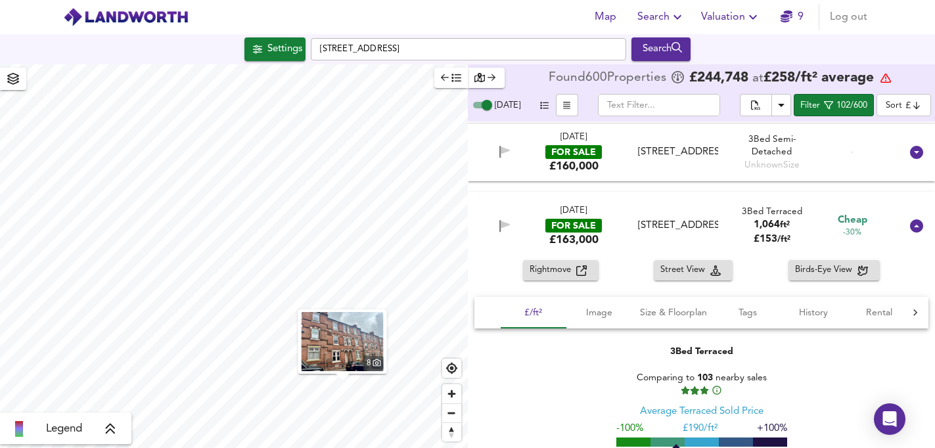
click at [339, 348] on img "button" at bounding box center [343, 341] width 82 height 59
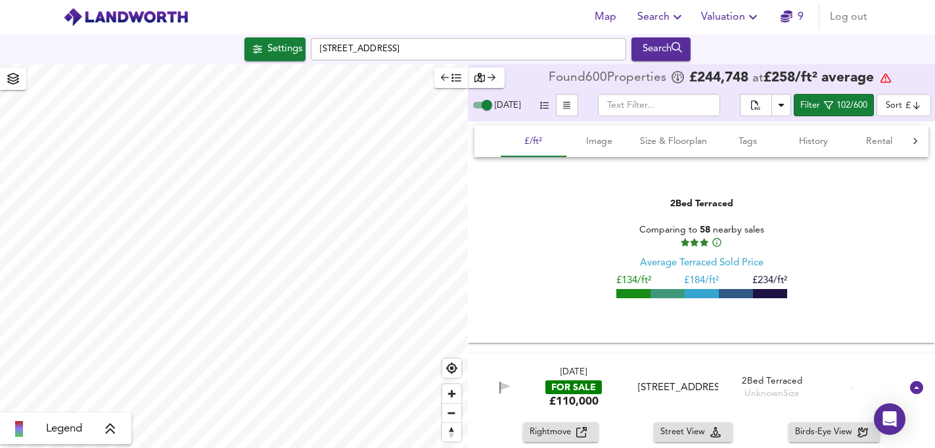
scroll to position [0, 0]
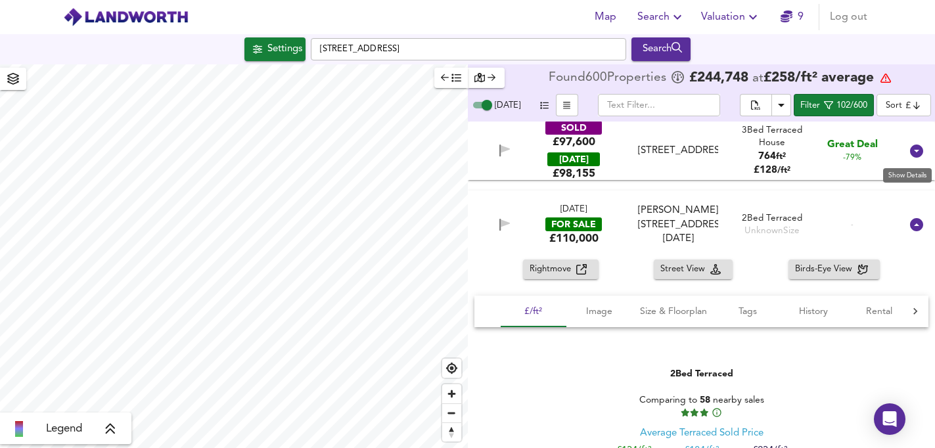
click at [909, 153] on icon at bounding box center [917, 151] width 16 height 16
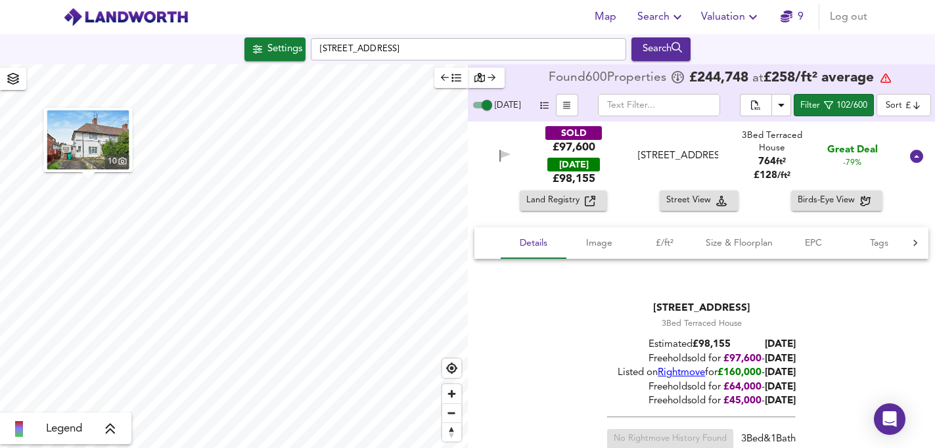
click at [83, 147] on img "button" at bounding box center [88, 139] width 82 height 59
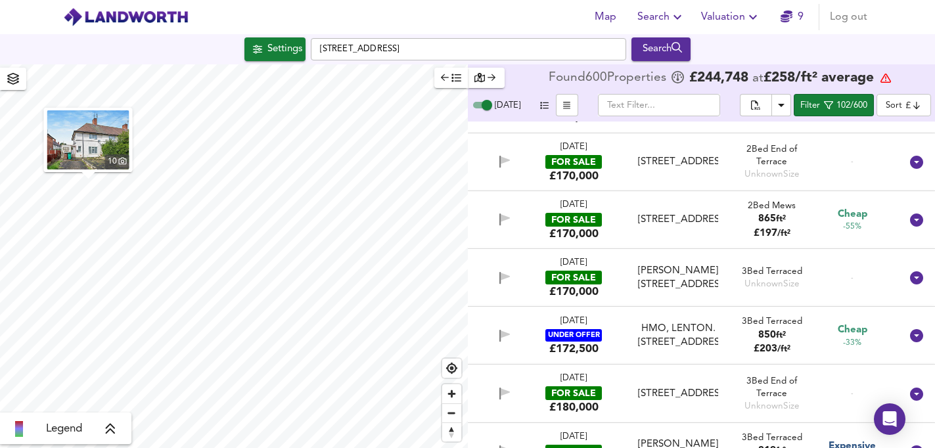
scroll to position [3552, 0]
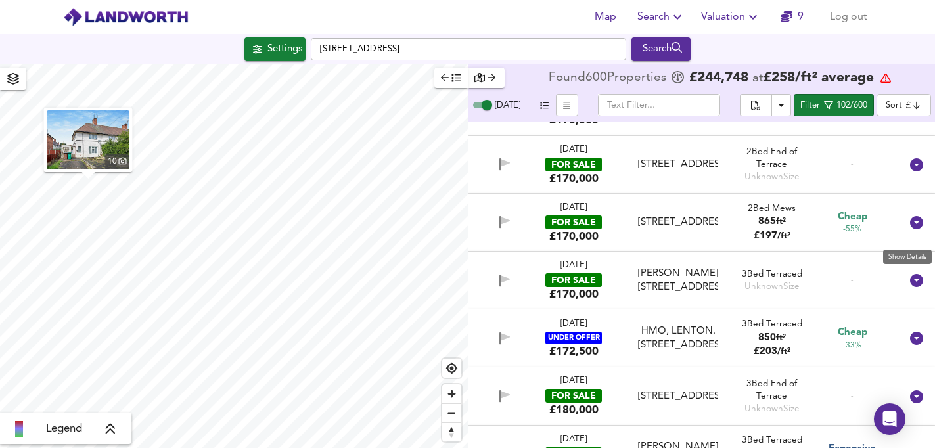
click at [910, 229] on icon at bounding box center [916, 222] width 13 height 13
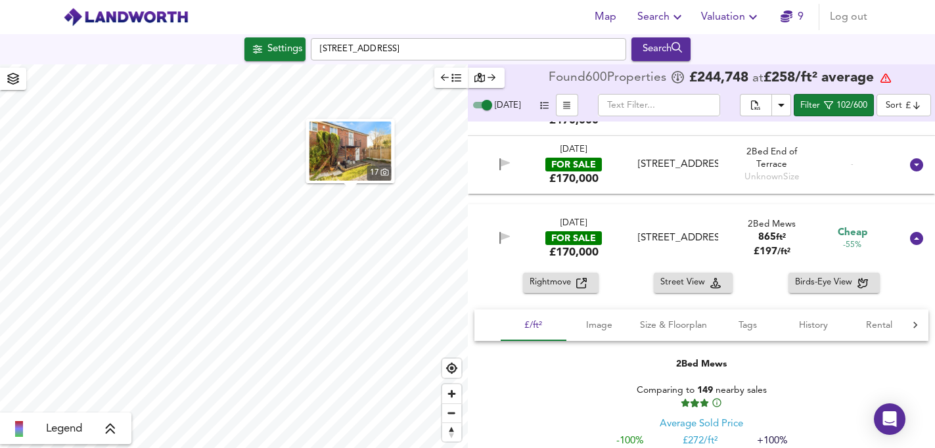
click at [355, 154] on img "button" at bounding box center [351, 151] width 82 height 59
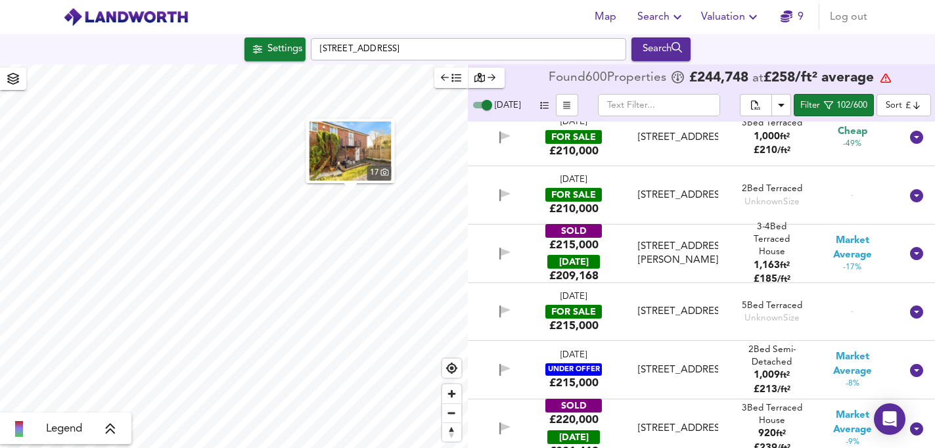
scroll to position [5474, 0]
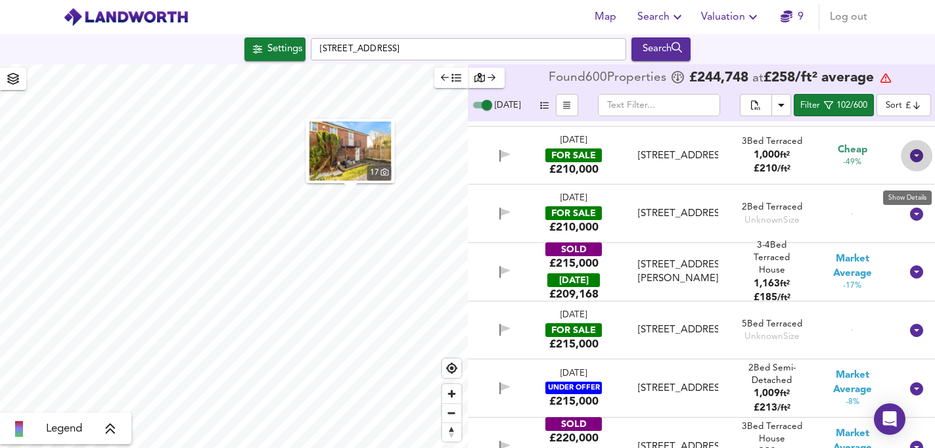
click at [910, 162] on icon at bounding box center [916, 155] width 13 height 13
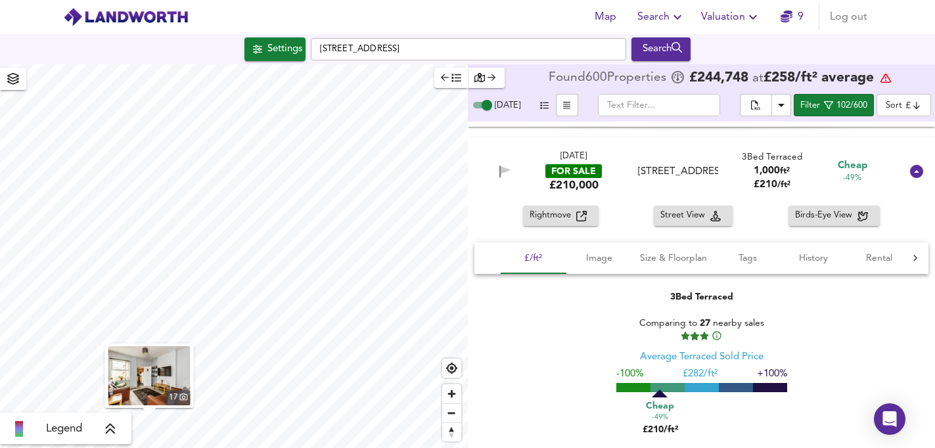
click at [154, 378] on img "button" at bounding box center [149, 375] width 82 height 59
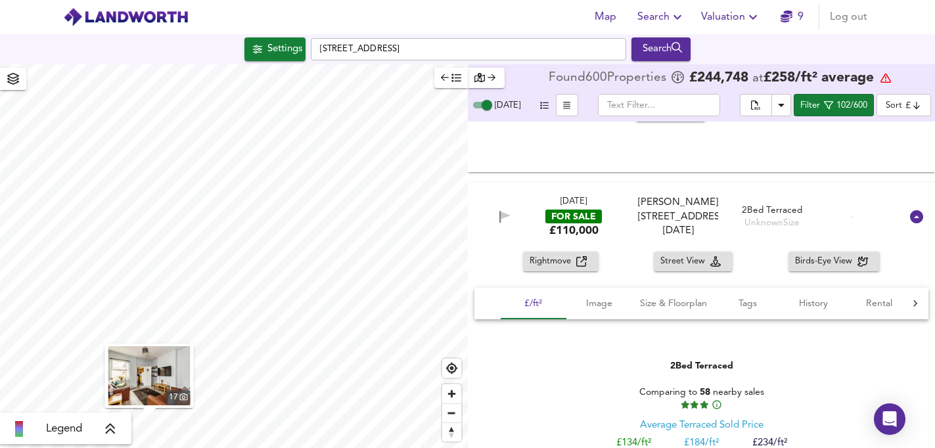
scroll to position [0, 0]
